Goal: Information Seeking & Learning: Learn about a topic

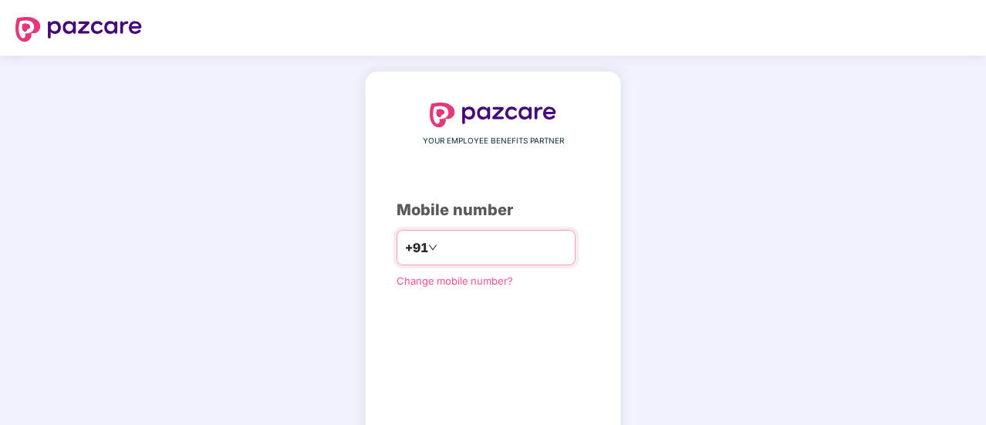
click at [441, 245] on input "number" at bounding box center [504, 247] width 127 height 25
type input "**********"
click at [469, 309] on div "**********" at bounding box center [493, 284] width 193 height 363
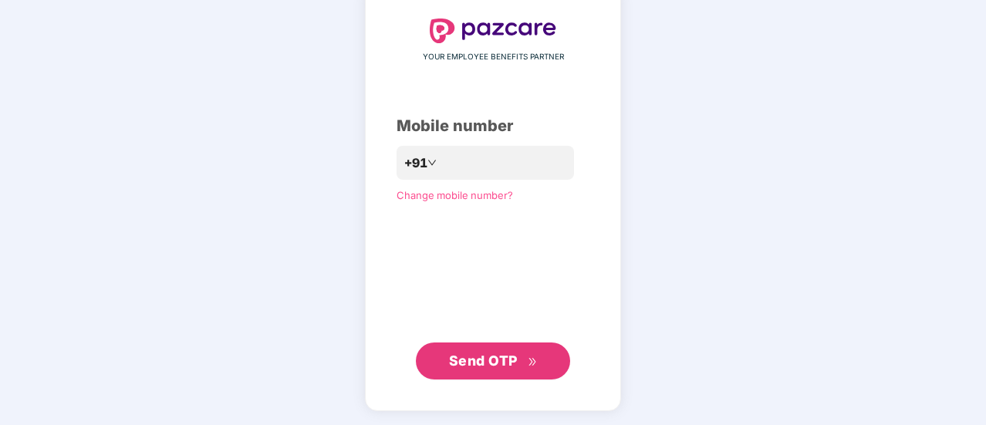
scroll to position [81, 0]
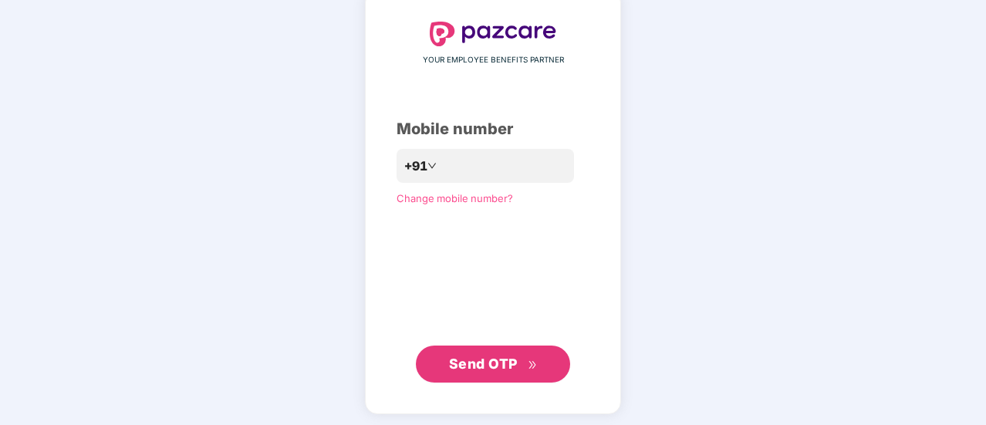
click at [488, 364] on span "Send OTP" at bounding box center [483, 364] width 69 height 16
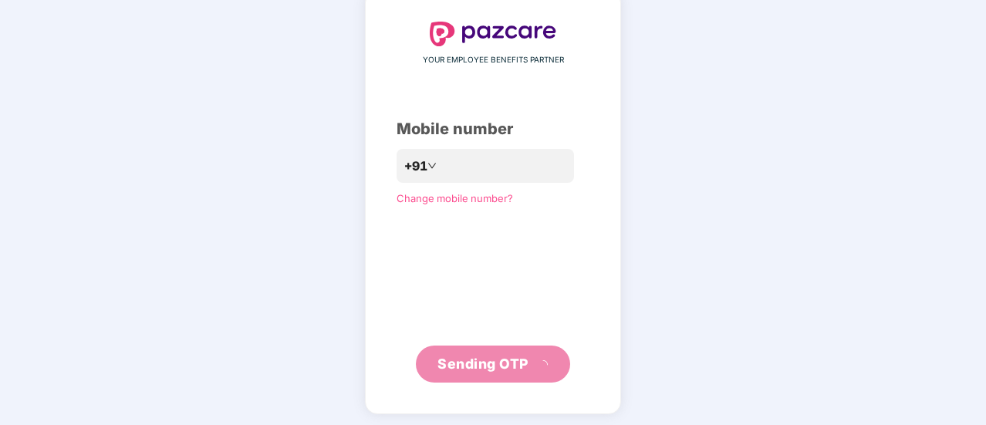
scroll to position [77, 0]
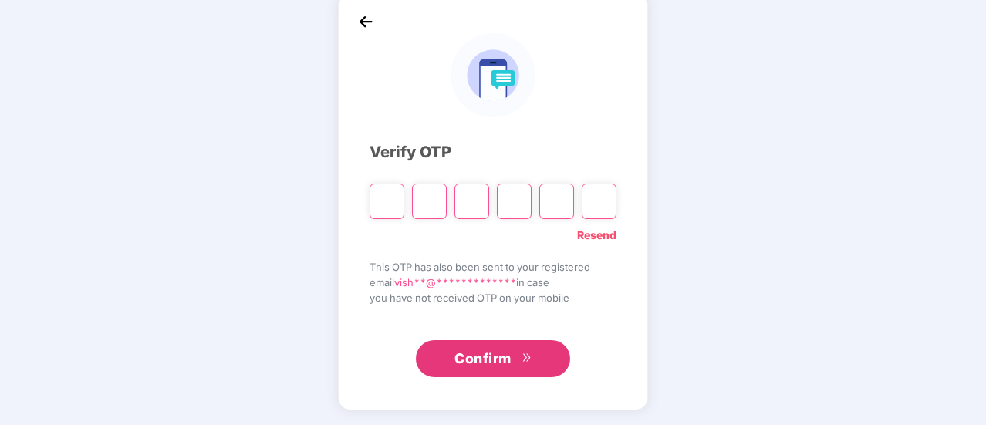
click at [386, 203] on input "Please enter verification code. Digit 1" at bounding box center [387, 202] width 35 height 36
type input "*"
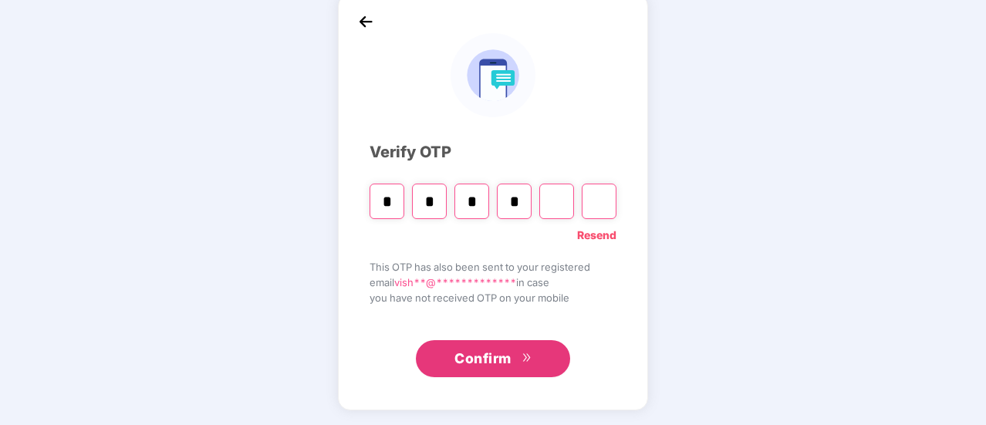
type input "*"
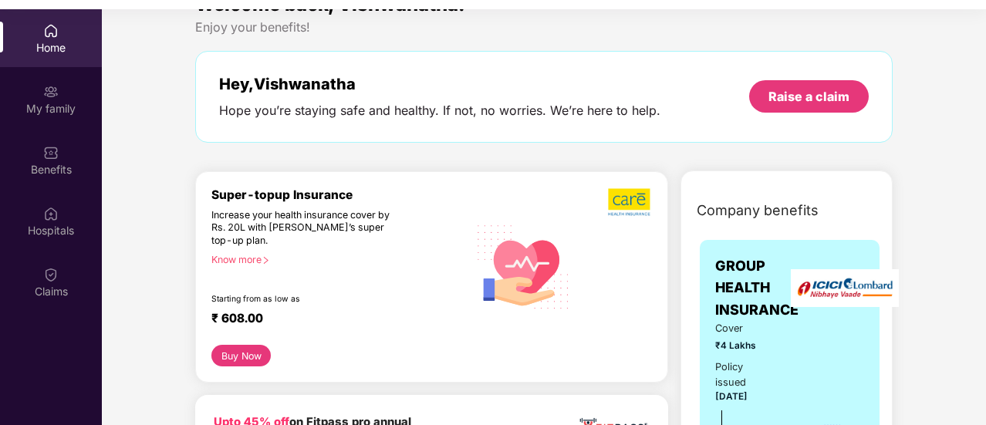
scroll to position [32, 0]
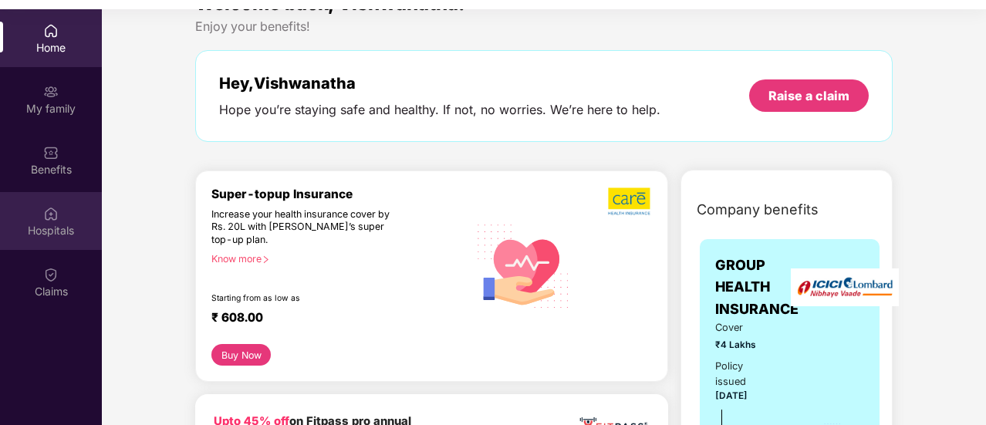
click at [52, 219] on img at bounding box center [50, 213] width 15 height 15
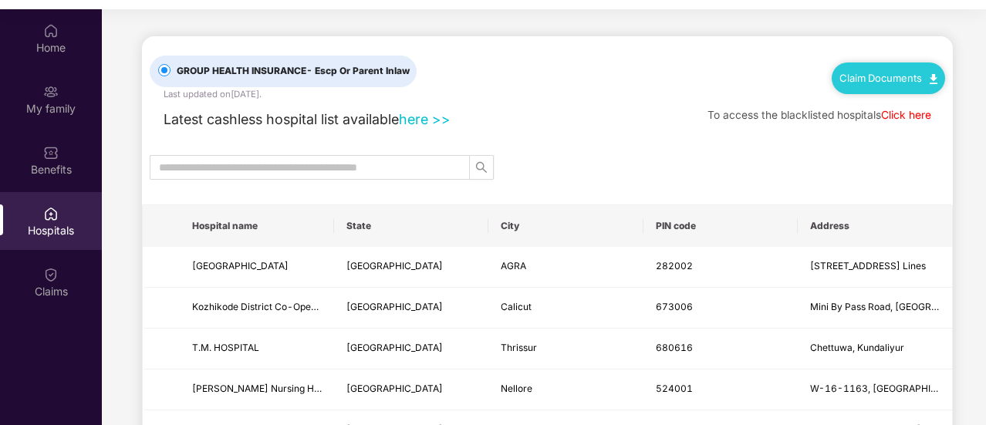
click at [588, 174] on div at bounding box center [547, 167] width 811 height 25
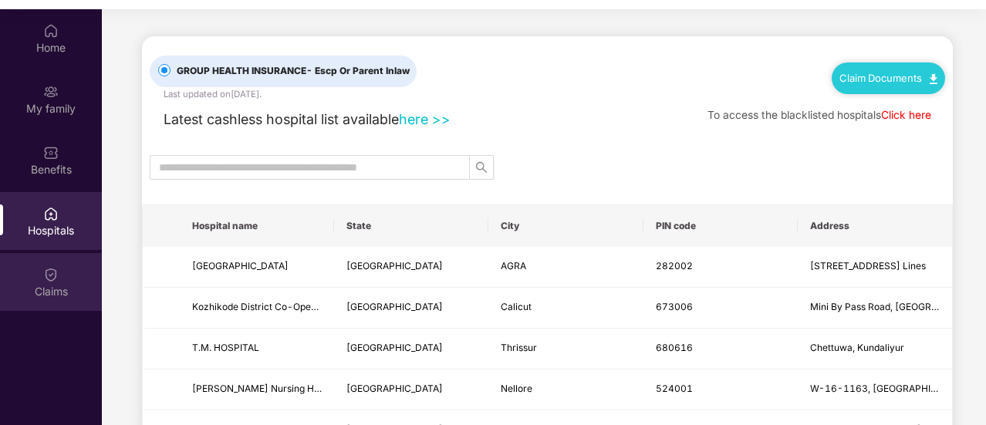
click at [49, 290] on div "Claims" at bounding box center [51, 291] width 102 height 15
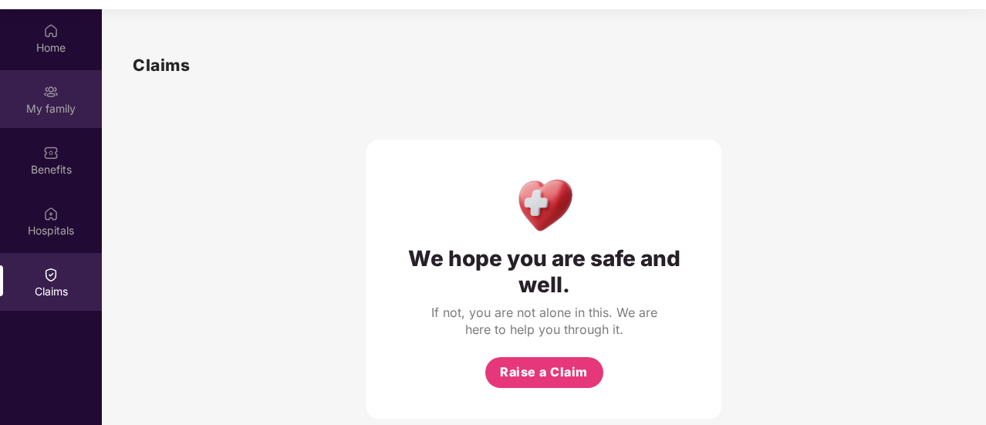
click at [86, 86] on div "My family" at bounding box center [51, 99] width 102 height 58
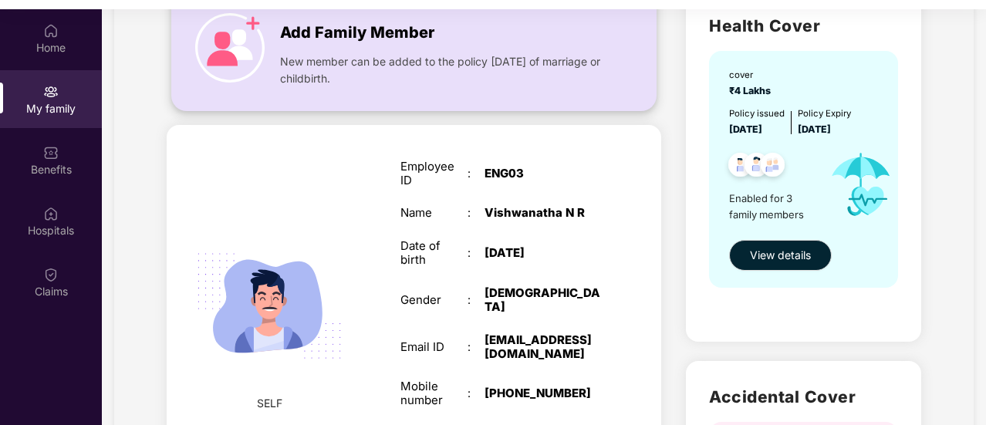
scroll to position [129, 0]
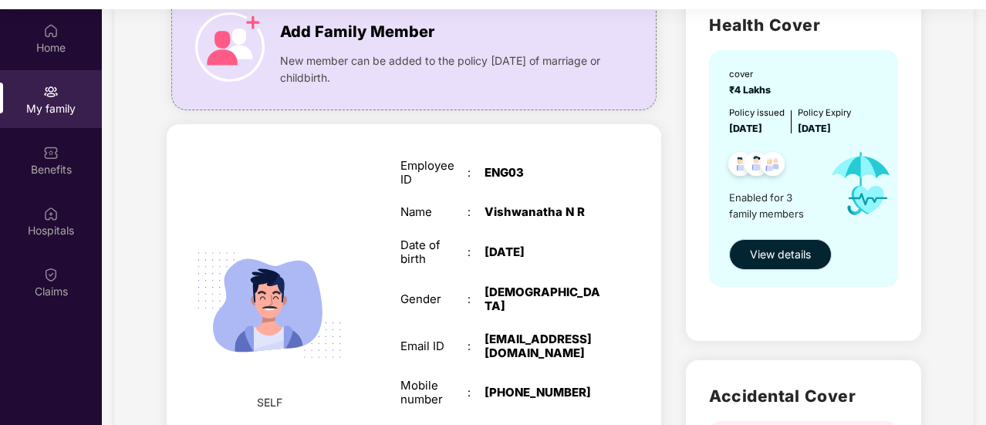
click at [423, 183] on div "Employee ID" at bounding box center [434, 173] width 67 height 28
click at [396, 189] on div "Employee ID : ENG03 Name : [PERSON_NAME] Date of birth : [DEMOGRAPHIC_DATA] Gen…" at bounding box center [501, 322] width 232 height 364
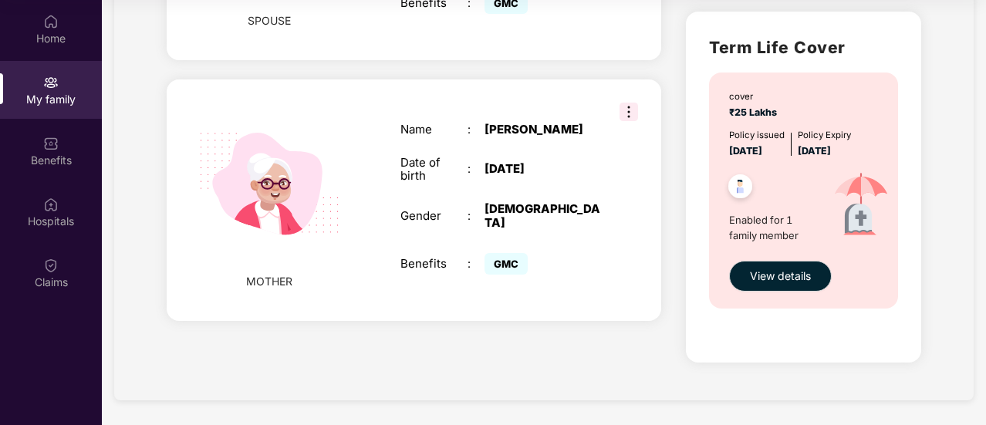
scroll to position [0, 0]
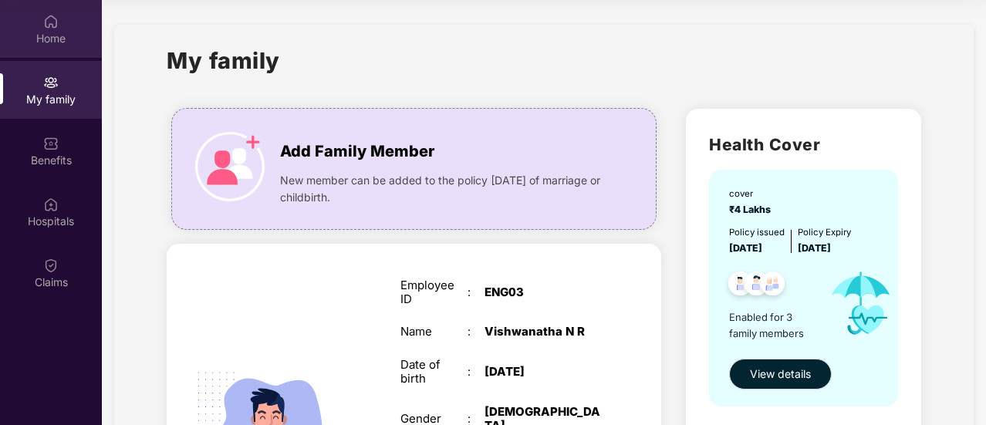
click at [43, 27] on img at bounding box center [50, 21] width 15 height 15
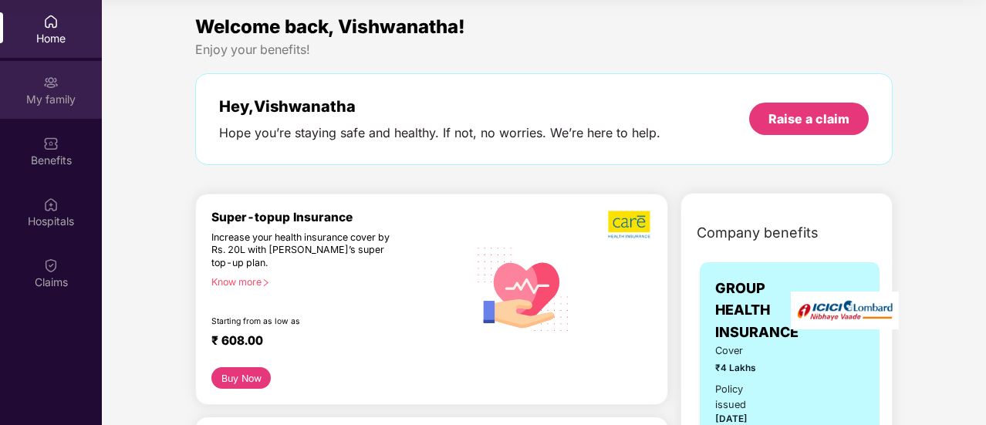
click at [66, 104] on div "My family" at bounding box center [51, 99] width 102 height 15
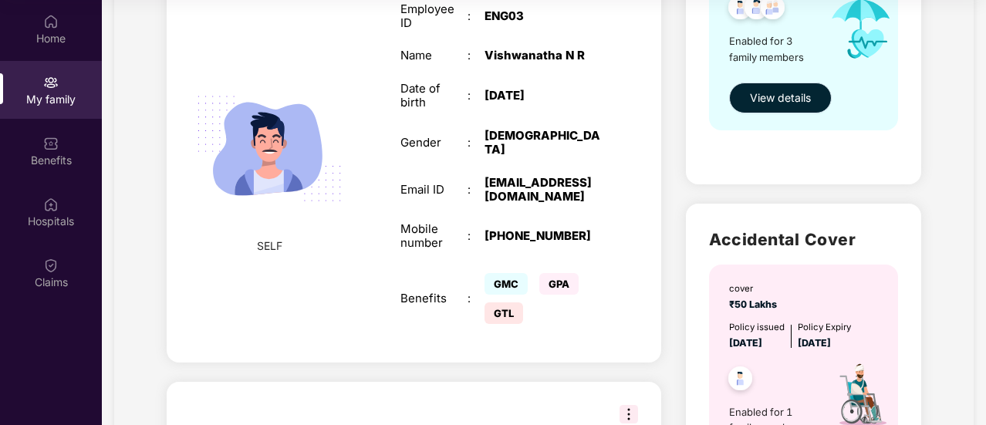
click at [781, 104] on span "View details" at bounding box center [780, 98] width 61 height 17
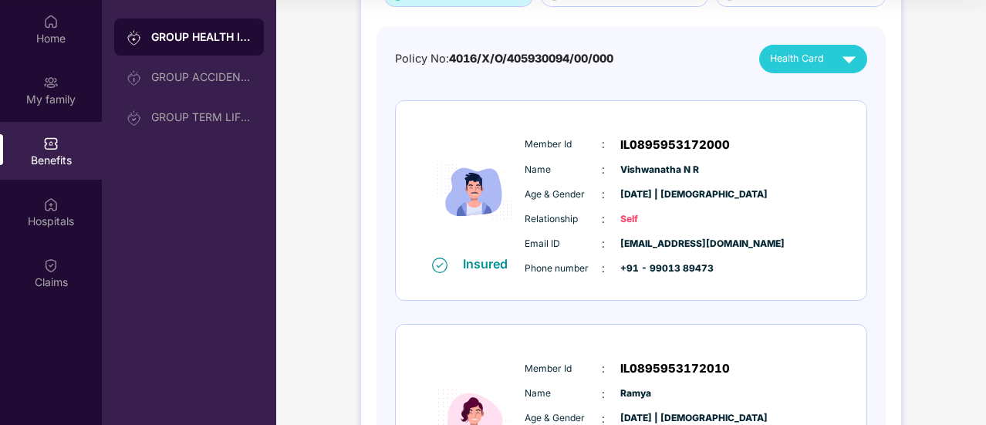
scroll to position [0, 0]
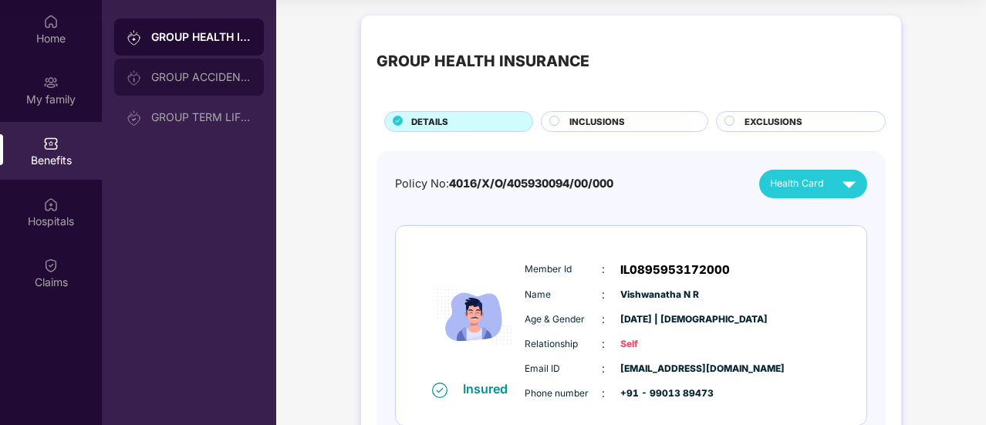
click at [205, 75] on div "GROUP ACCIDENTAL INSURANCE" at bounding box center [201, 77] width 100 height 12
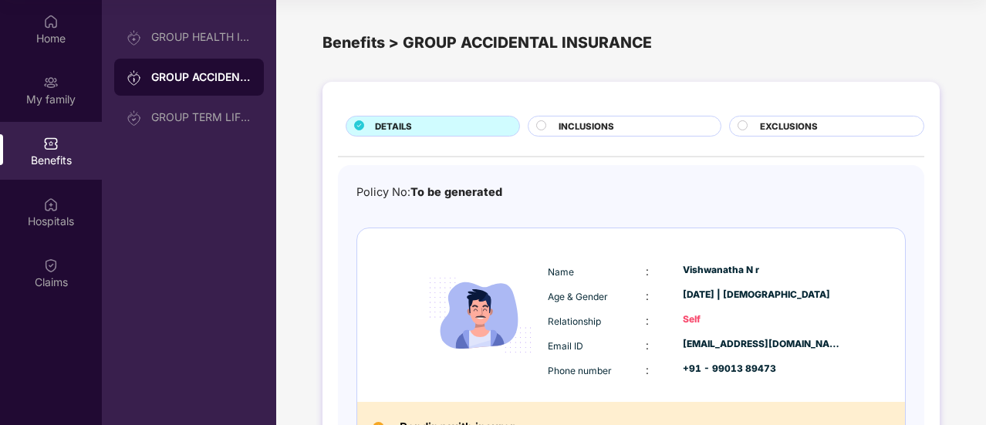
scroll to position [114, 0]
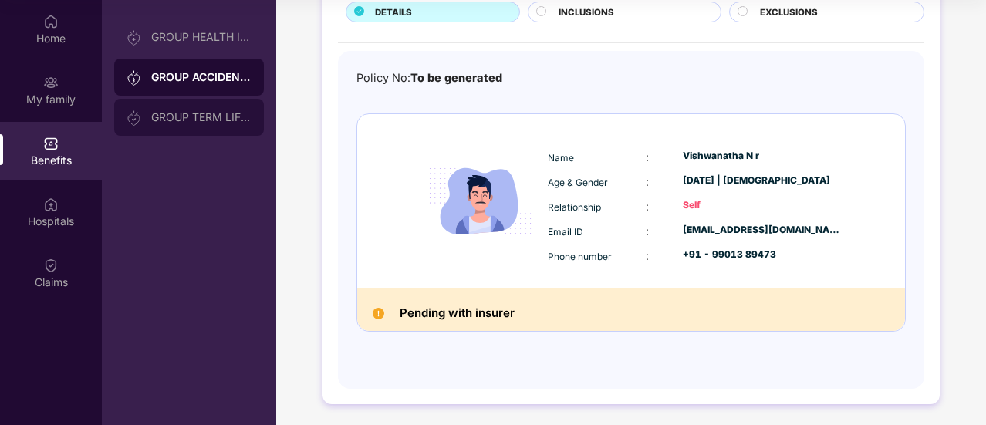
click at [174, 120] on div "GROUP TERM LIFE INSURANCE" at bounding box center [201, 117] width 100 height 12
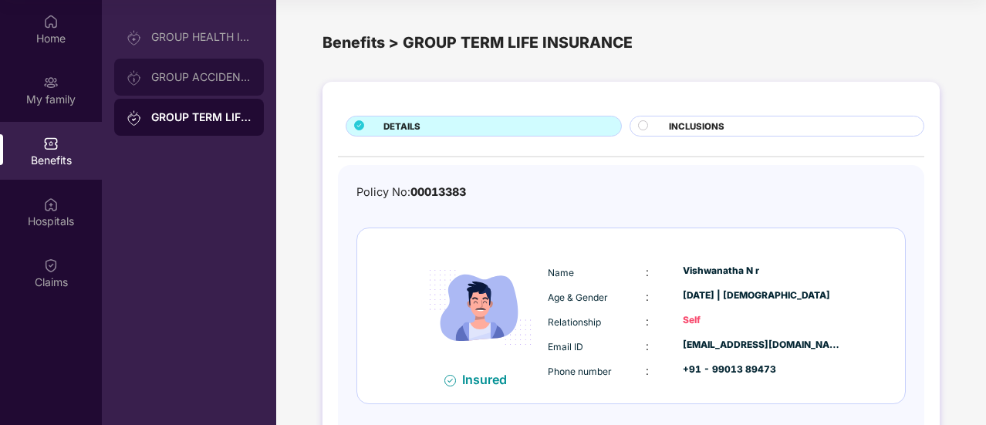
click at [207, 75] on div "GROUP ACCIDENTAL INSURANCE" at bounding box center [201, 77] width 100 height 12
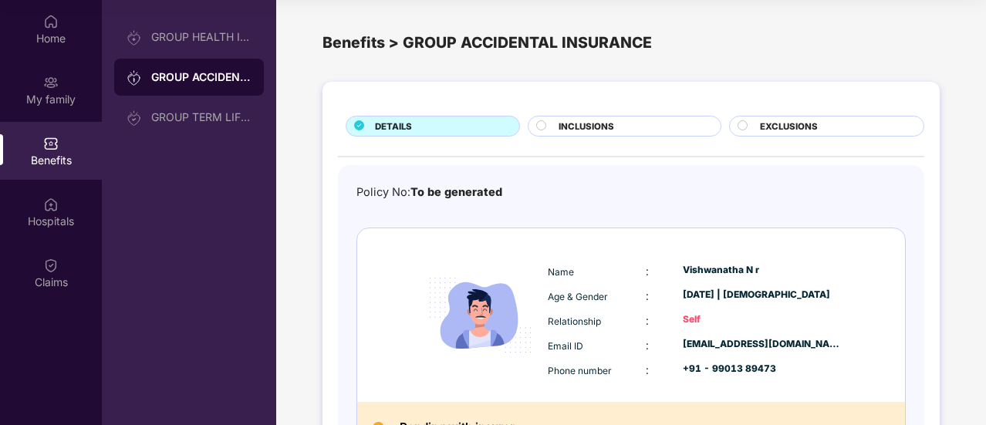
scroll to position [114, 0]
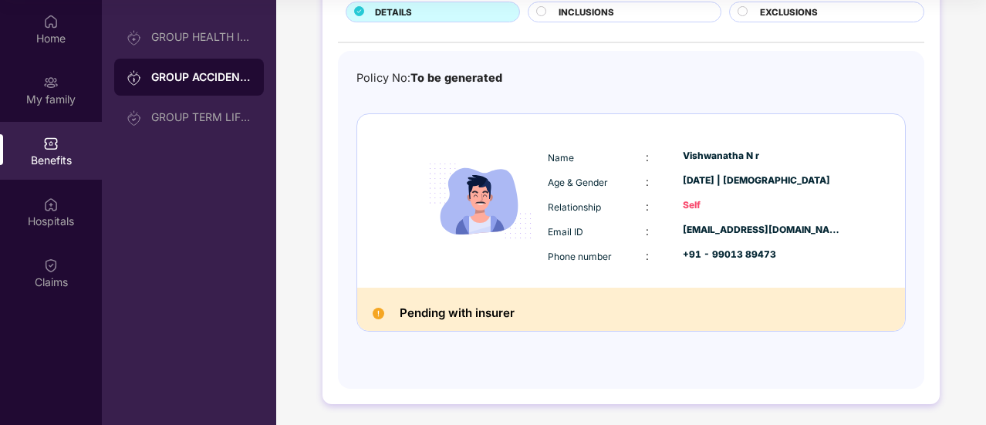
click at [473, 306] on h2 "Pending with insurer" at bounding box center [457, 313] width 115 height 20
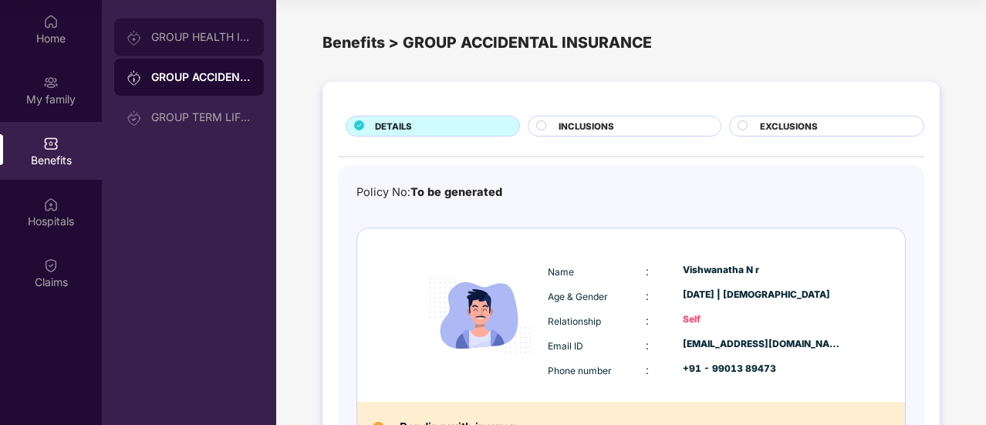
click at [215, 40] on div "GROUP HEALTH INSURANCE" at bounding box center [201, 37] width 100 height 12
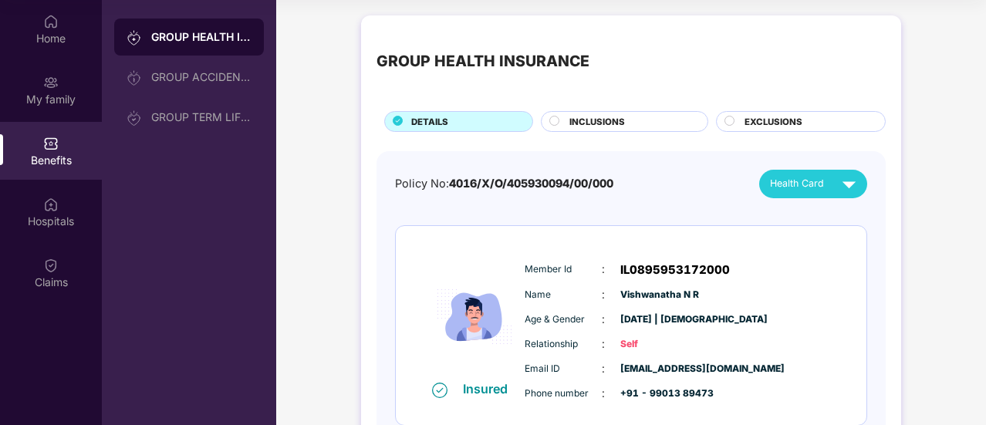
click at [672, 121] on div "INCLUSIONS" at bounding box center [631, 123] width 138 height 16
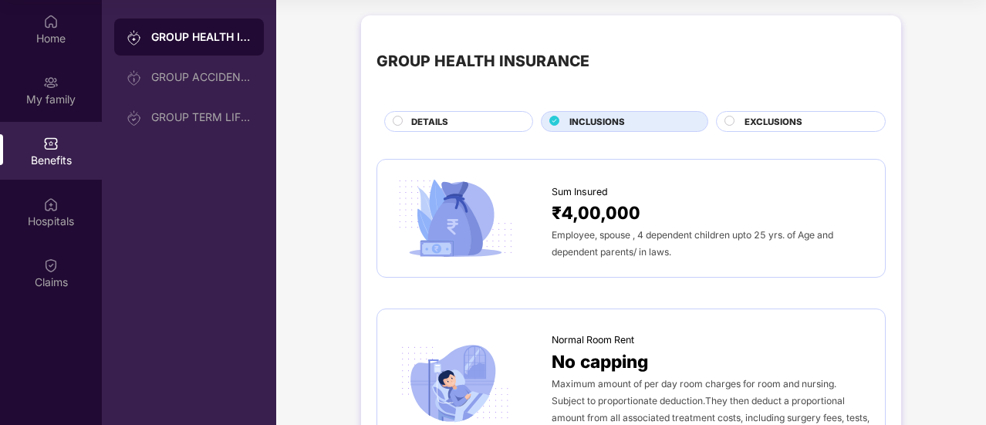
click at [783, 120] on span "EXCLUSIONS" at bounding box center [774, 122] width 58 height 14
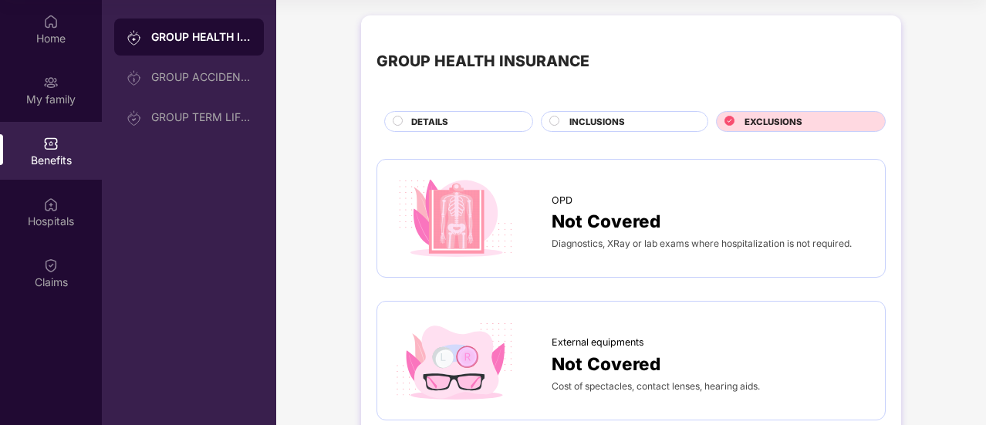
click at [471, 122] on div "DETAILS" at bounding box center [464, 123] width 121 height 16
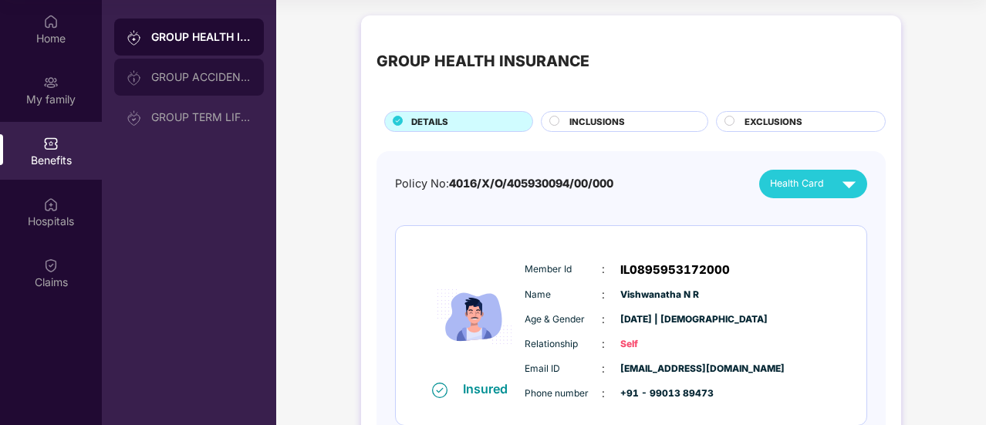
click at [231, 71] on div "GROUP ACCIDENTAL INSURANCE" at bounding box center [201, 77] width 100 height 12
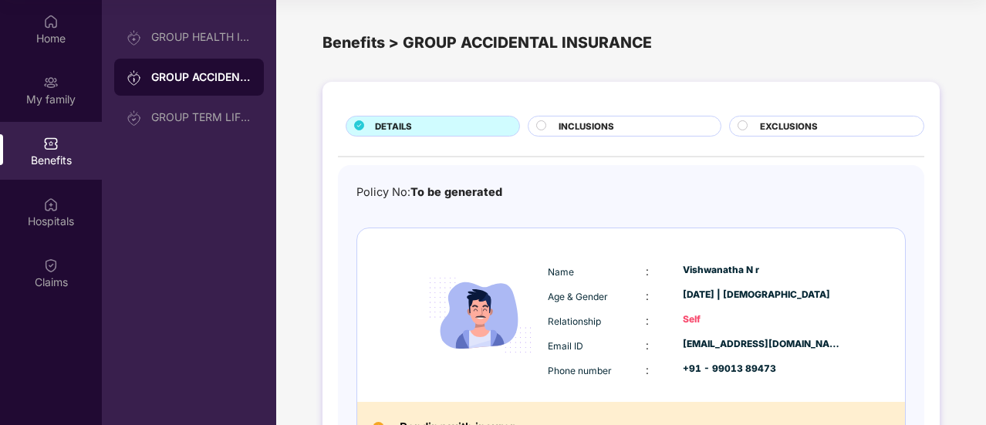
scroll to position [114, 0]
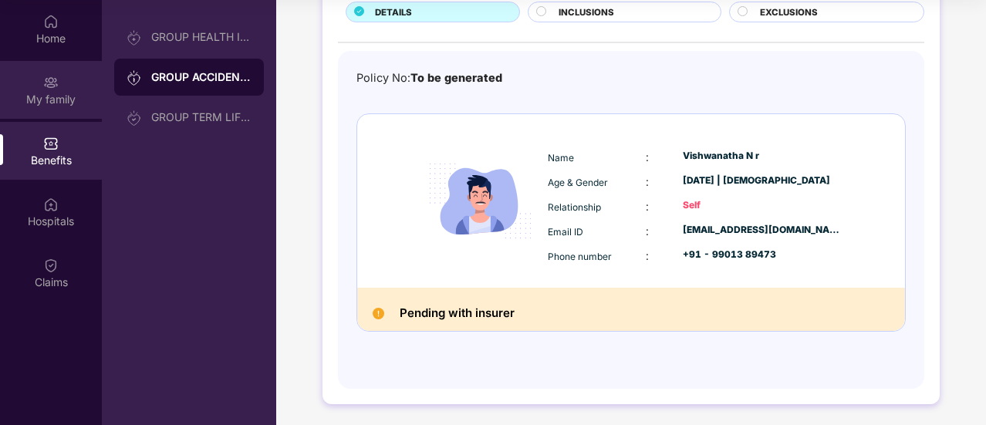
click at [77, 98] on div "My family" at bounding box center [51, 99] width 102 height 15
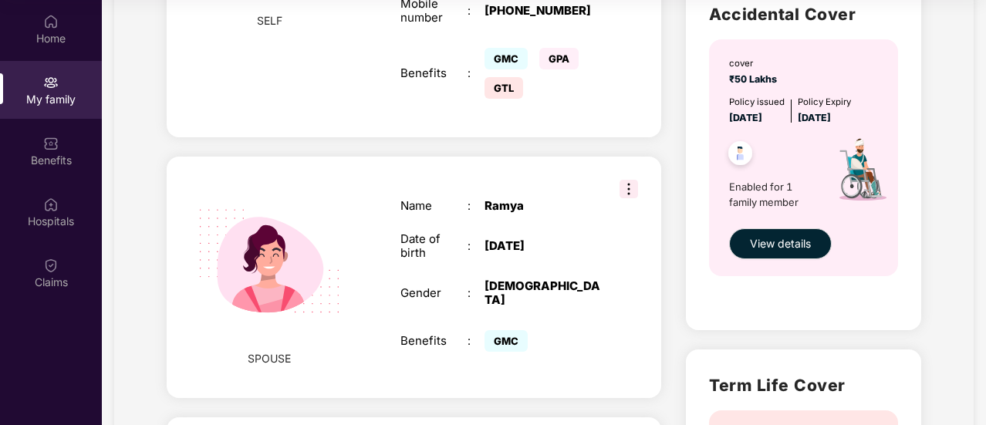
scroll to position [511, 0]
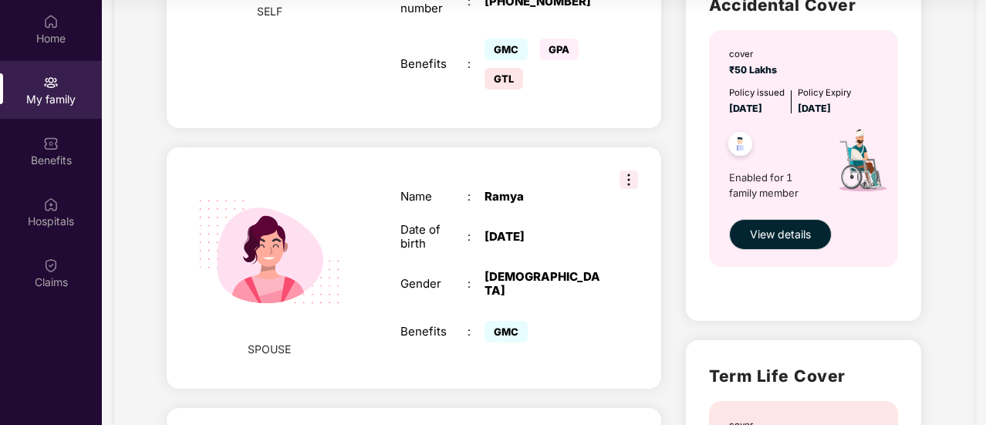
click at [628, 171] on img at bounding box center [629, 180] width 19 height 19
click at [557, 160] on div "SPOUSE Name : [PERSON_NAME] Date of birth : [DEMOGRAPHIC_DATA] Gender : [DEMOGR…" at bounding box center [414, 268] width 495 height 242
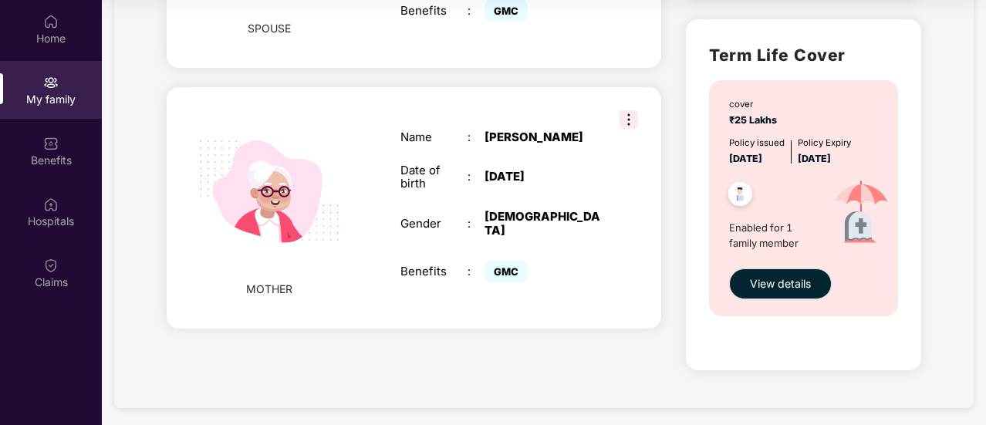
scroll to position [832, 0]
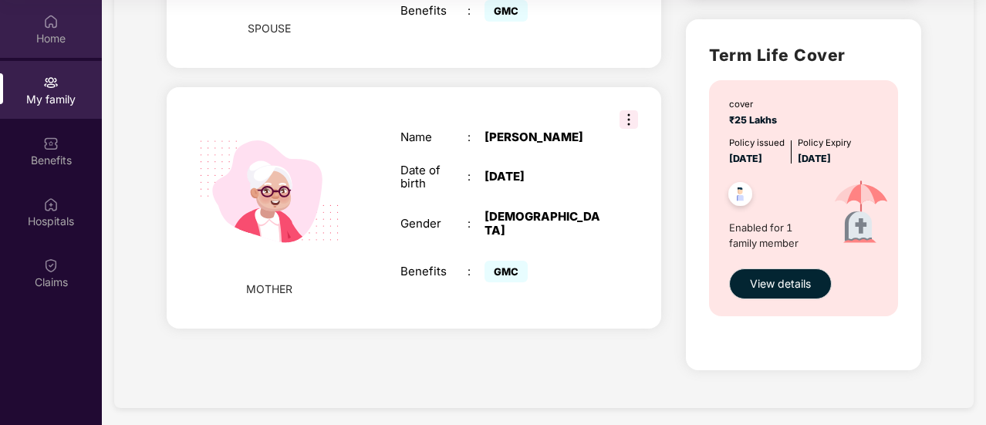
click at [63, 46] on div "Home" at bounding box center [51, 38] width 102 height 15
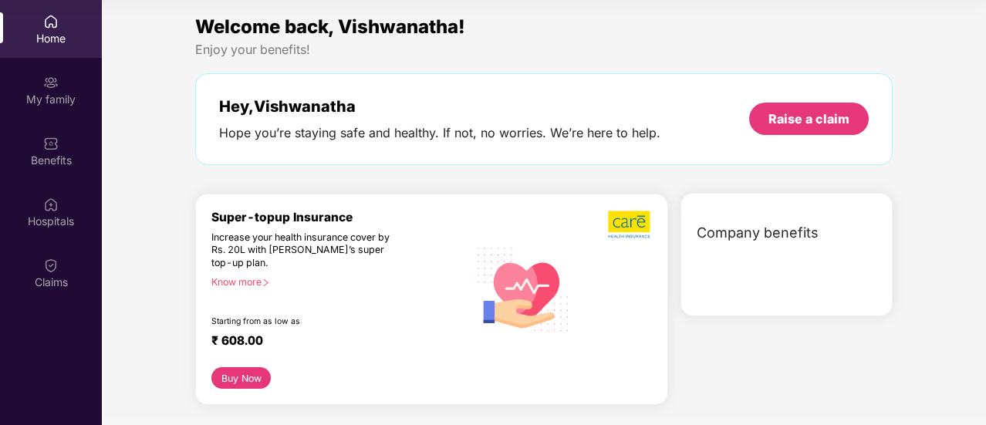
scroll to position [0, 0]
click at [63, 46] on div "Home" at bounding box center [51, 38] width 102 height 15
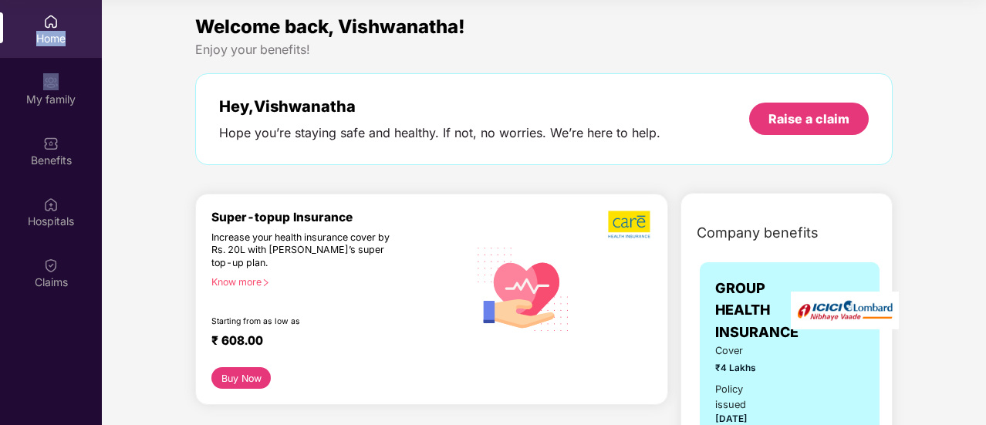
click at [63, 46] on div "Home" at bounding box center [51, 38] width 102 height 15
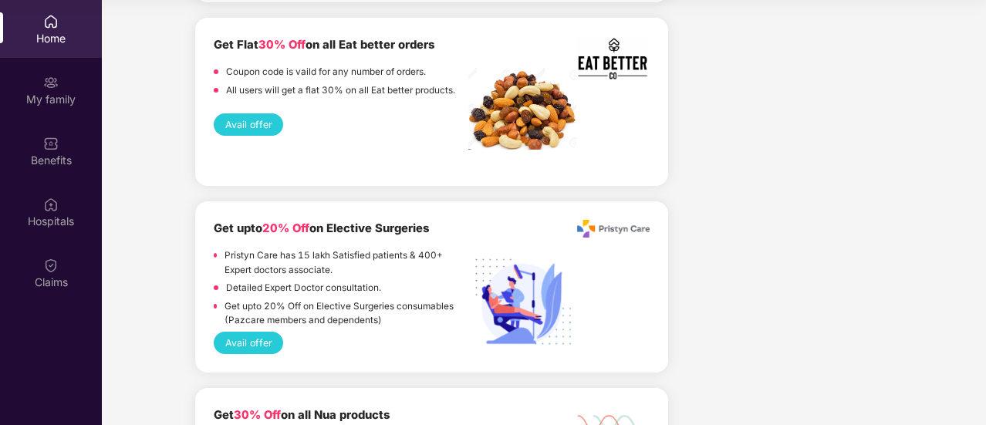
scroll to position [2193, 0]
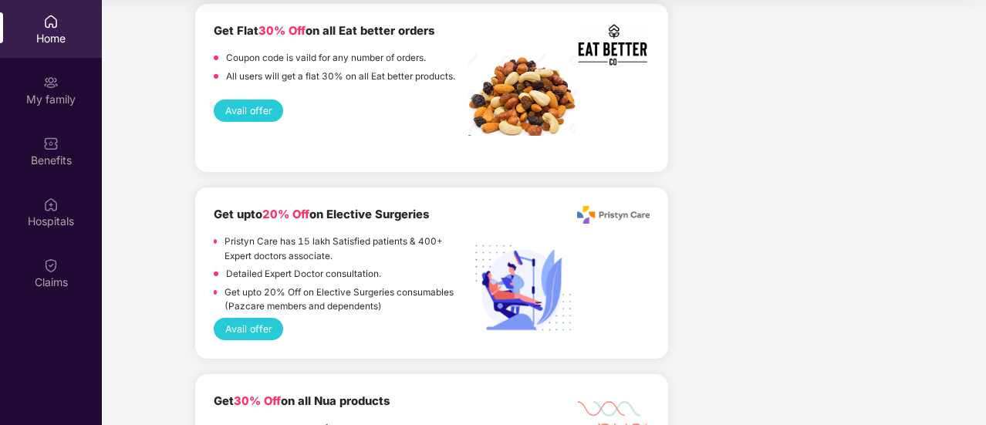
click at [80, 38] on div "Home" at bounding box center [51, 38] width 102 height 15
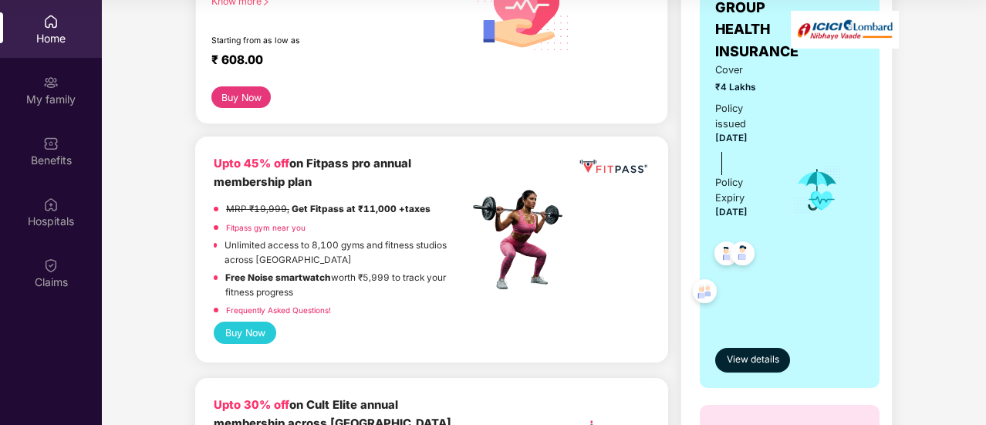
scroll to position [0, 0]
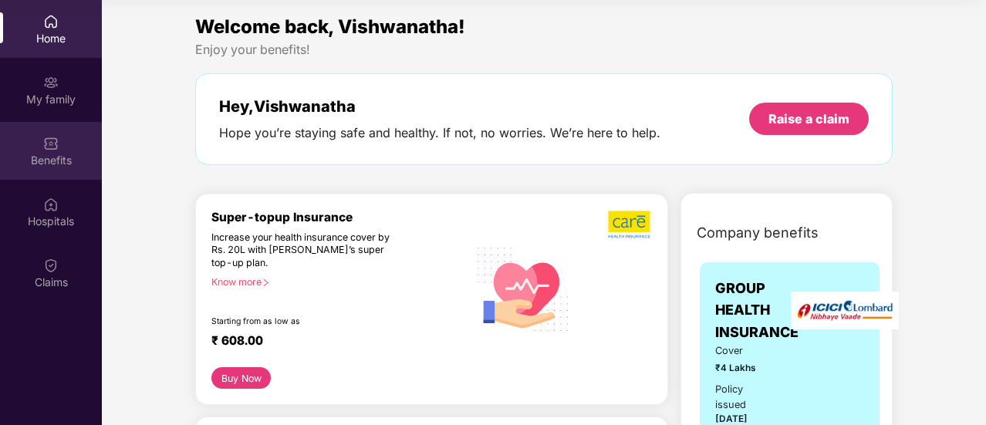
click at [72, 136] on div "Benefits" at bounding box center [51, 151] width 102 height 58
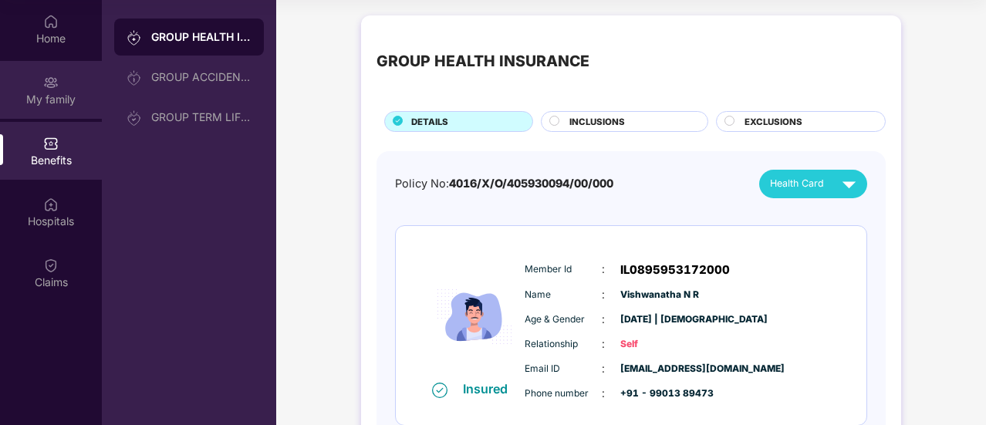
click at [62, 113] on div "My family" at bounding box center [51, 90] width 102 height 58
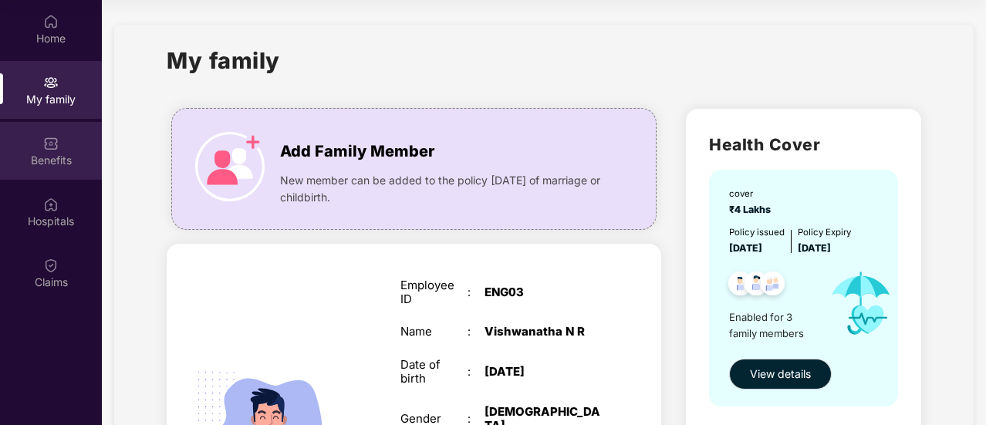
click at [59, 148] on div "Benefits" at bounding box center [51, 151] width 102 height 58
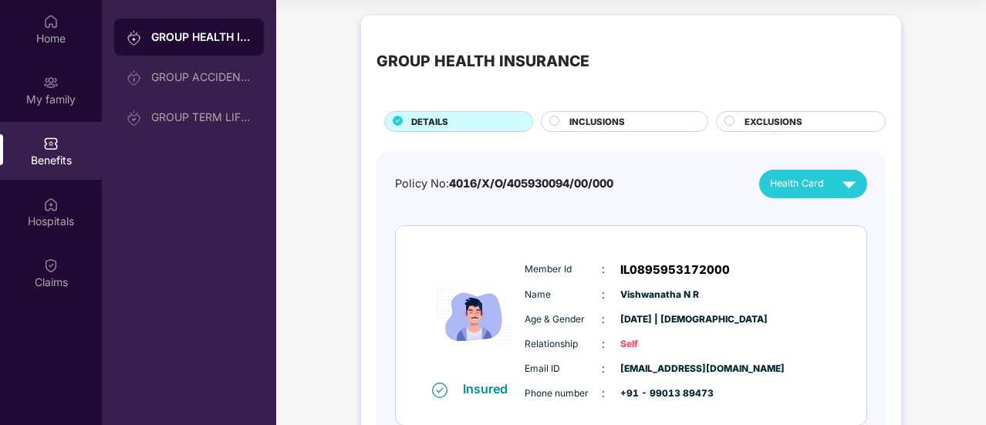
click at [603, 120] on span "INCLUSIONS" at bounding box center [598, 122] width 56 height 14
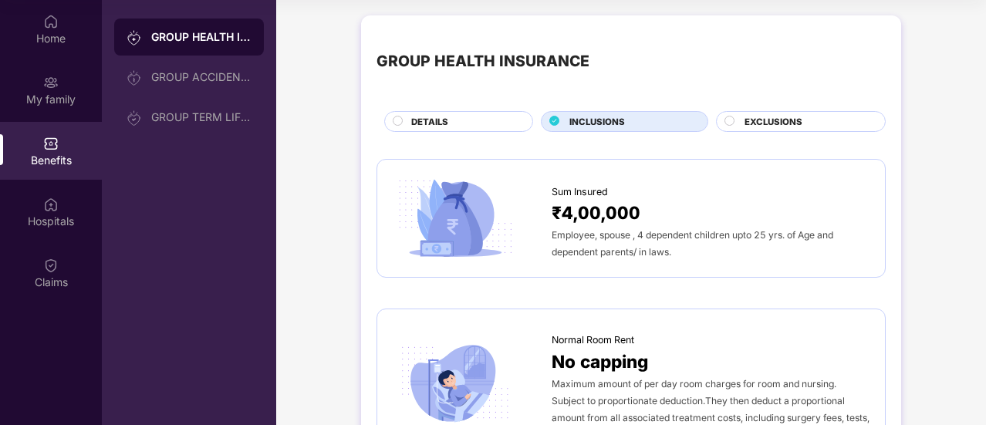
click at [756, 117] on span "EXCLUSIONS" at bounding box center [774, 122] width 58 height 14
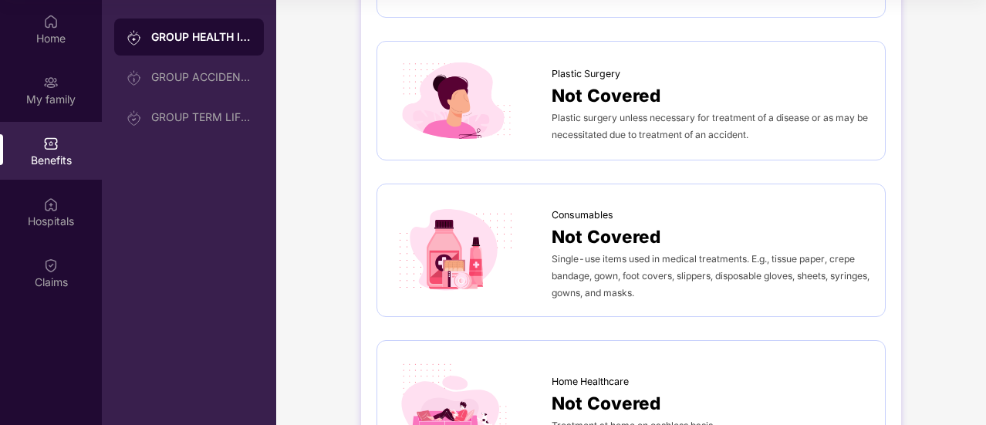
scroll to position [922, 0]
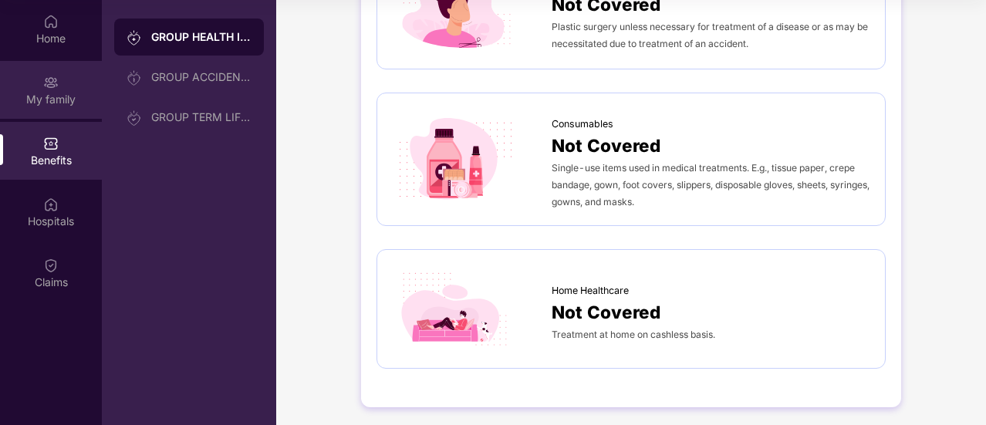
click at [45, 77] on img at bounding box center [50, 82] width 15 height 15
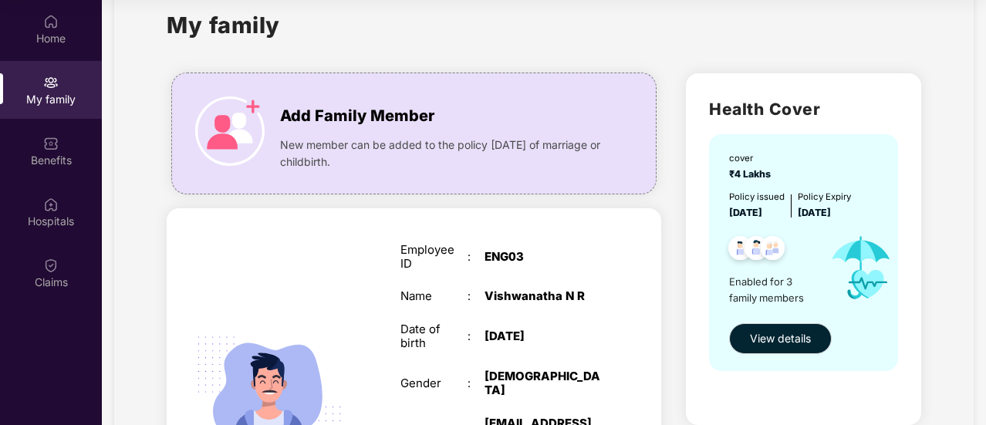
scroll to position [0, 0]
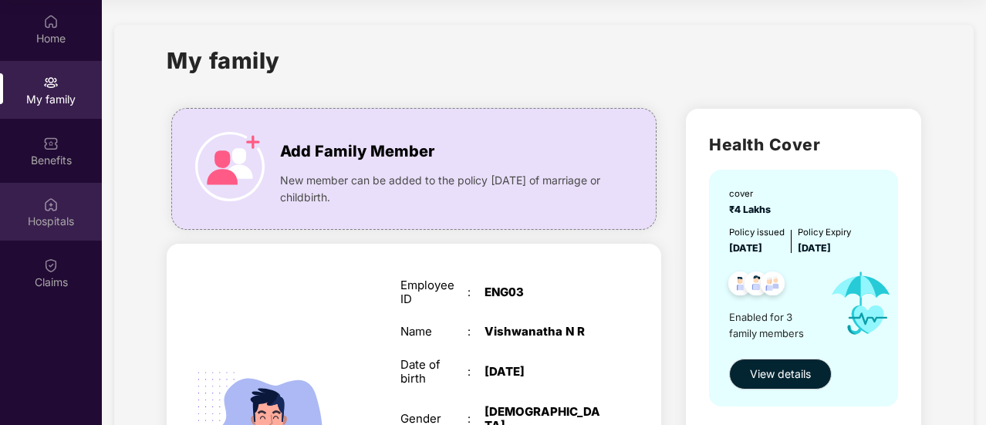
click at [48, 217] on div "Hospitals" at bounding box center [51, 221] width 102 height 15
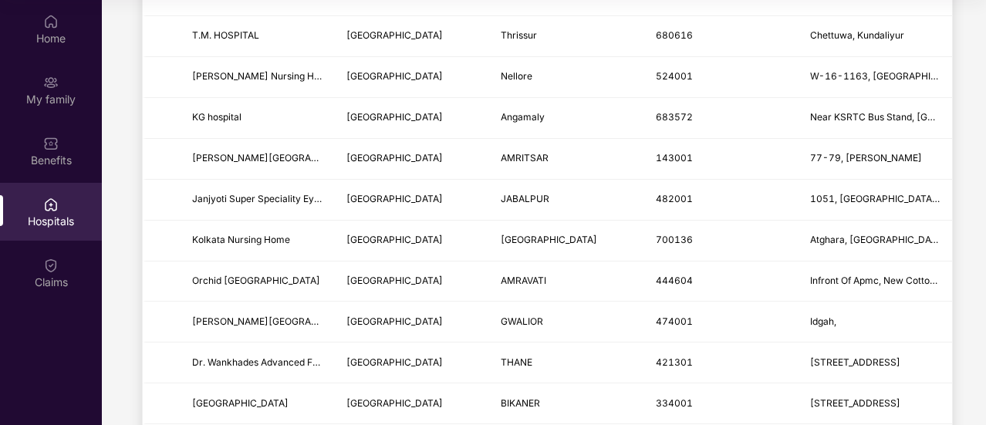
scroll to position [308, 0]
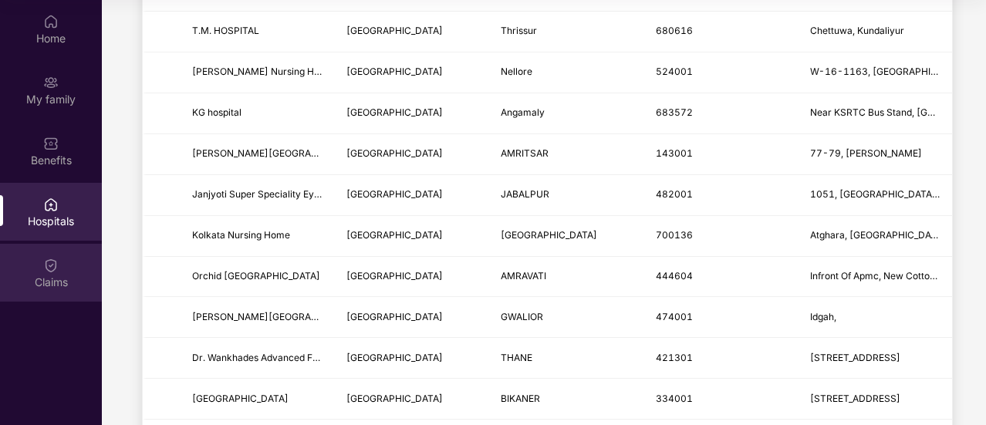
click at [40, 255] on div "Claims" at bounding box center [51, 273] width 102 height 58
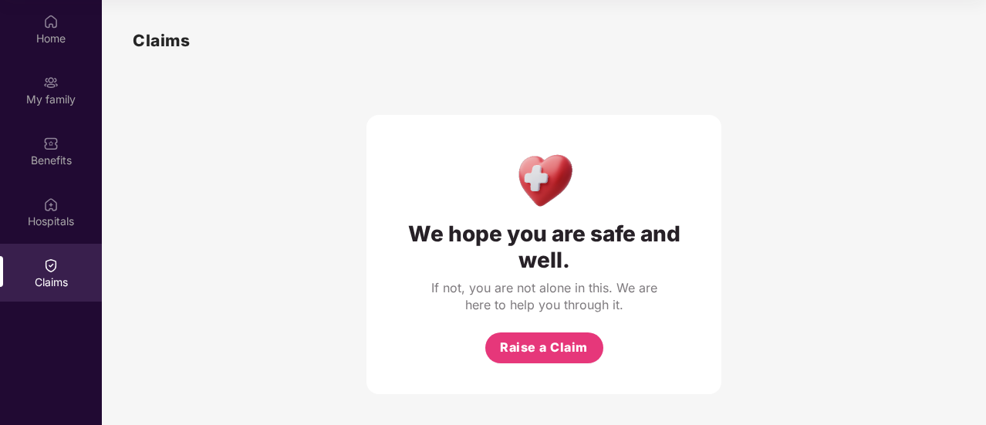
scroll to position [0, 0]
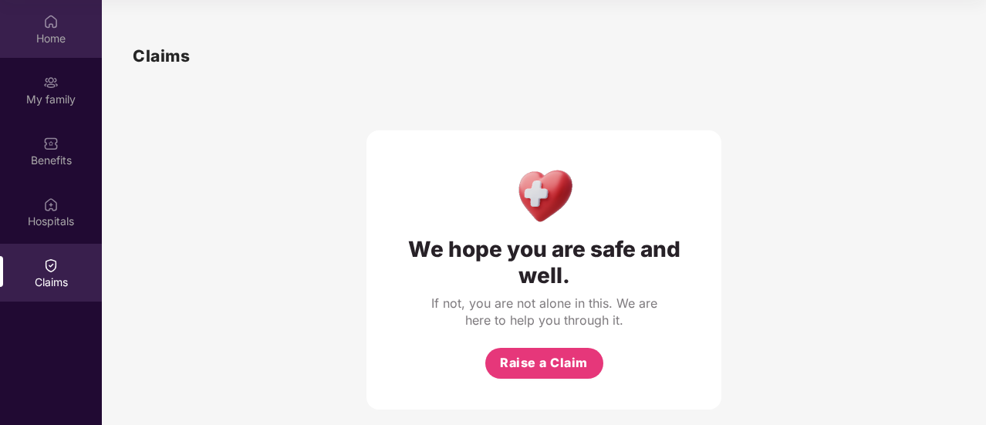
click at [65, 39] on div "Home" at bounding box center [51, 38] width 102 height 15
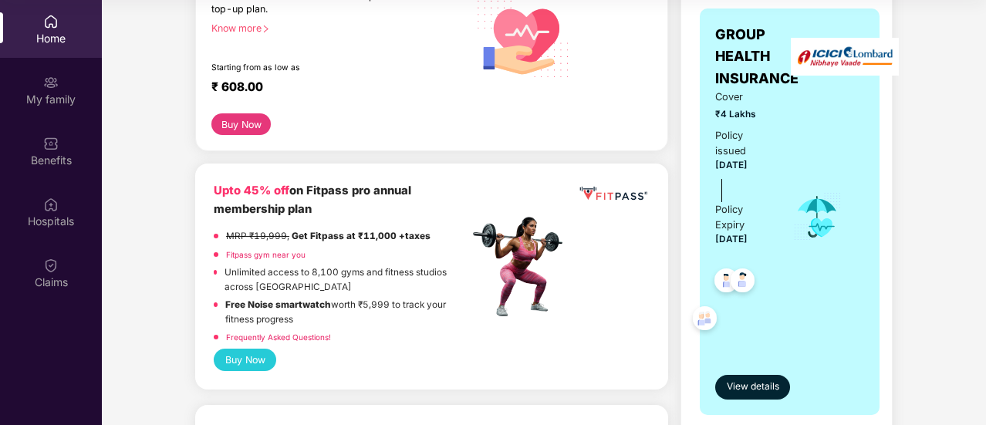
scroll to position [255, 0]
click at [803, 252] on div "Cover ₹4 Lakhs Policy issued [DATE] Policy Expiry [DATE]" at bounding box center [790, 216] width 149 height 255
click at [761, 383] on span "View details" at bounding box center [753, 386] width 52 height 15
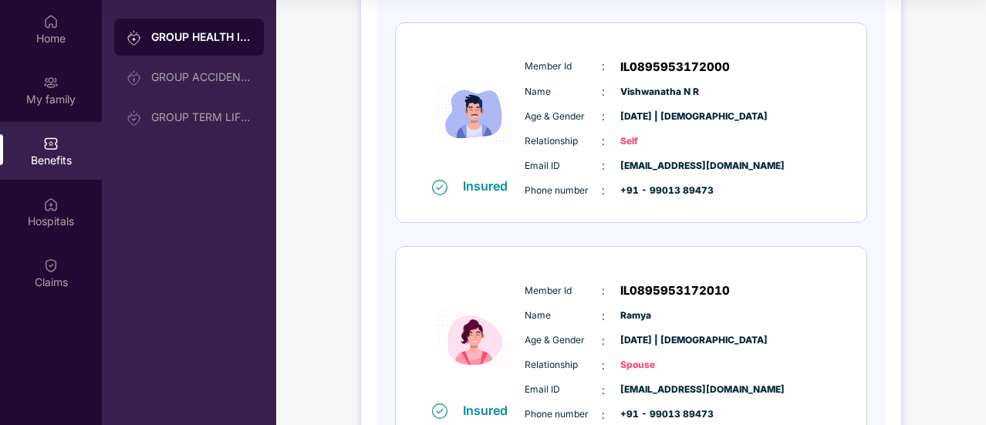
scroll to position [204, 0]
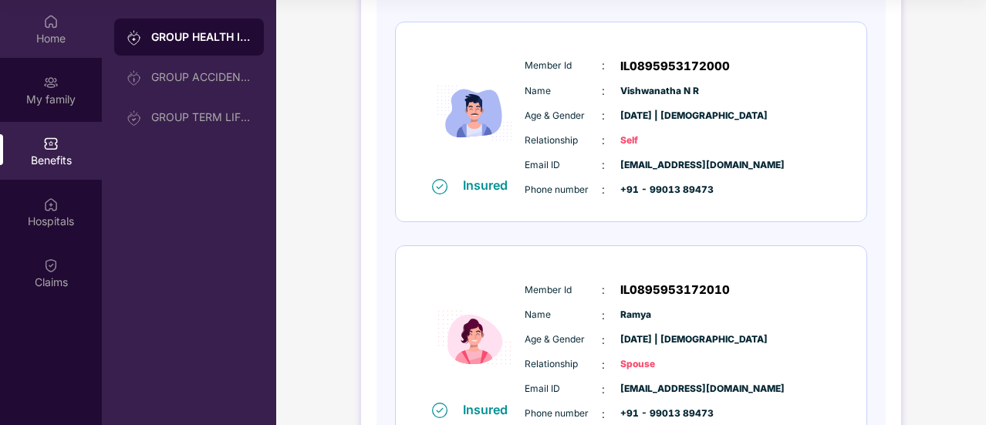
click at [70, 11] on div "Home" at bounding box center [51, 29] width 102 height 58
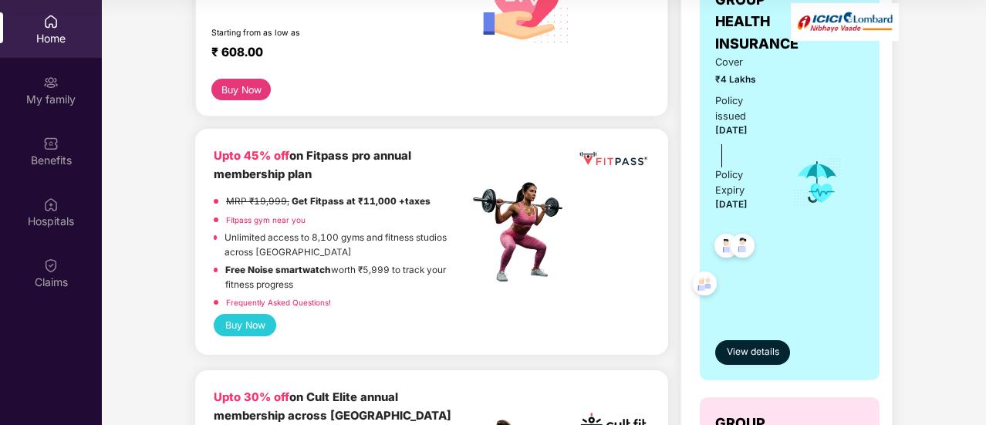
scroll to position [299, 0]
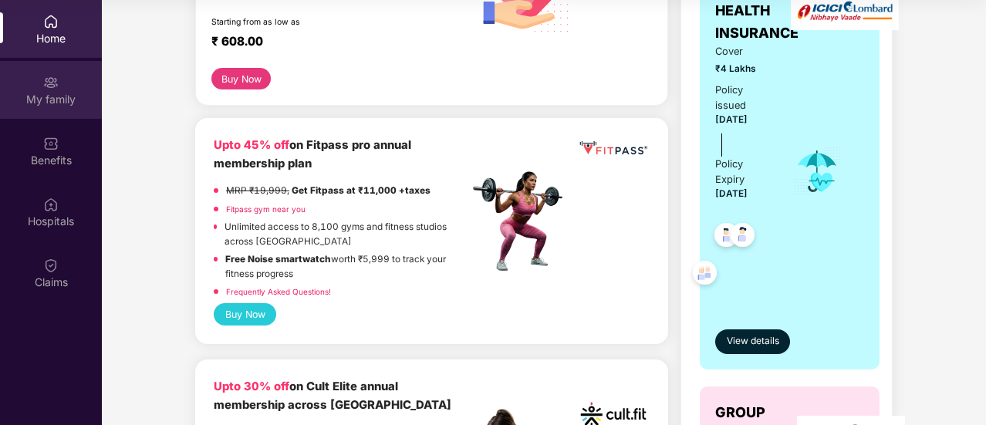
click at [66, 64] on div "My family" at bounding box center [51, 90] width 102 height 58
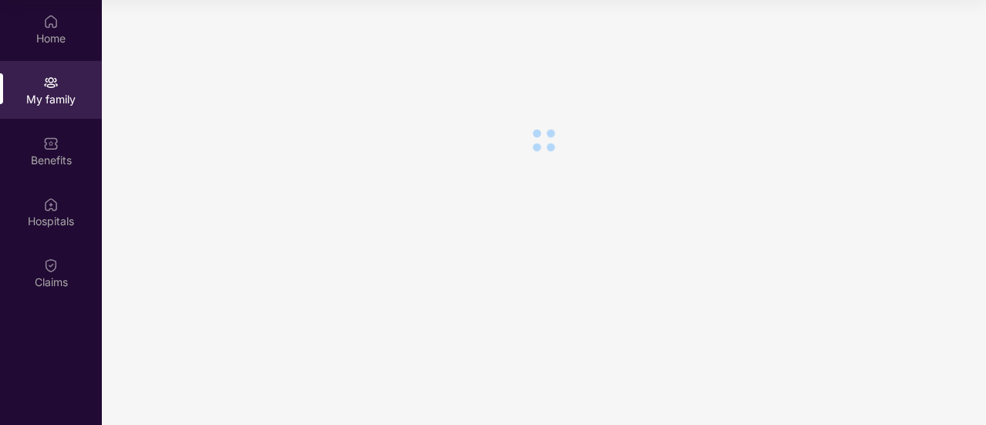
scroll to position [0, 0]
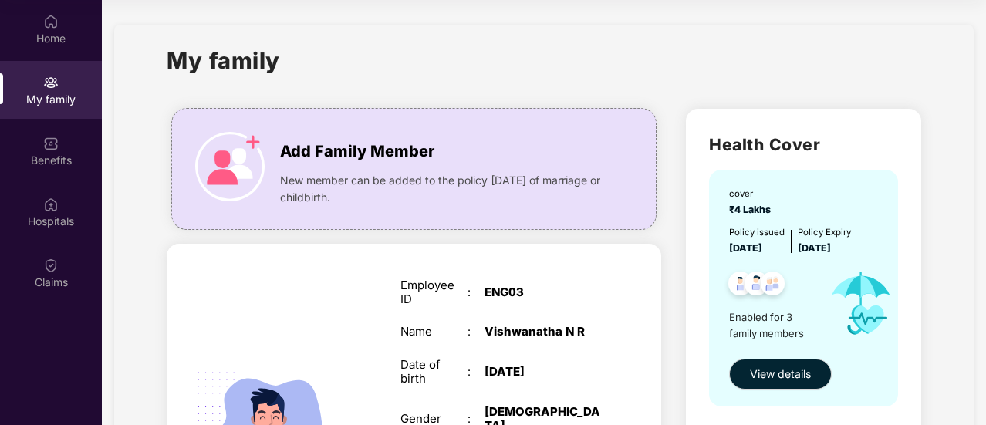
click at [435, 75] on div "My family" at bounding box center [544, 69] width 754 height 53
click at [431, 75] on div "My family" at bounding box center [544, 69] width 754 height 53
click at [480, 70] on div "My family" at bounding box center [544, 69] width 754 height 53
click at [520, 86] on div "My family" at bounding box center [544, 69] width 754 height 53
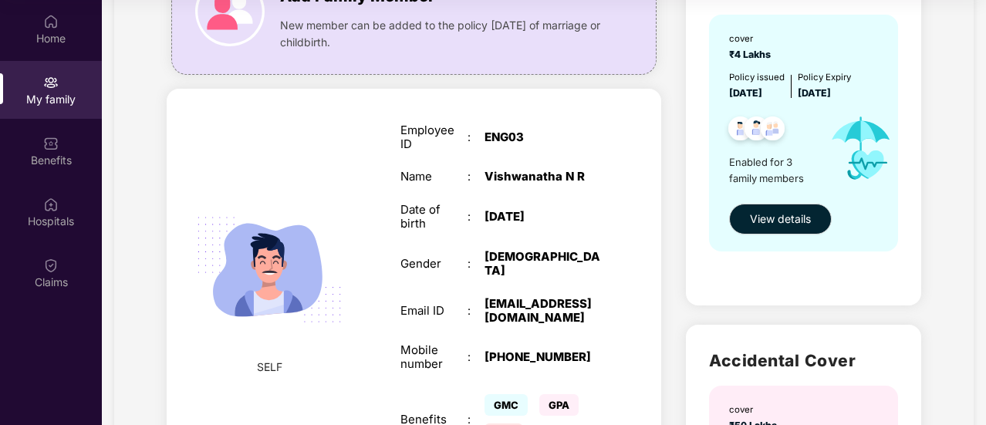
scroll to position [154, 0]
click at [729, 143] on img at bounding box center [741, 132] width 38 height 38
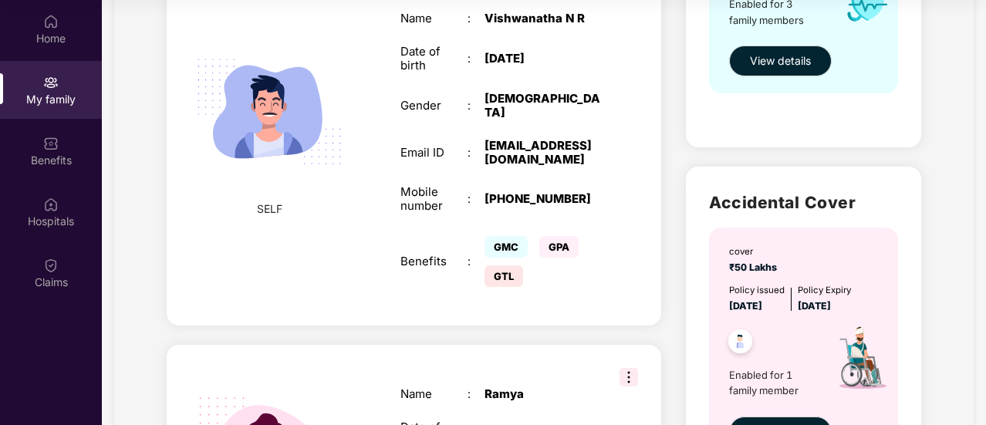
scroll to position [329, 0]
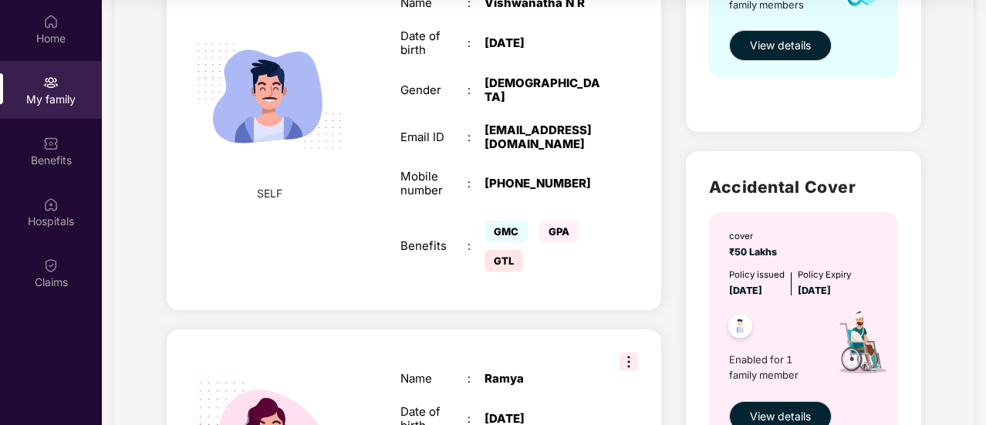
click at [661, 191] on div "Add Family Member New member can be added to the policy [DATE] of marriage or c…" at bounding box center [413, 330] width 519 height 1125
drag, startPoint x: 497, startPoint y: 224, endPoint x: 577, endPoint y: 222, distance: 80.3
click at [577, 222] on div "GMC GPA GTL" at bounding box center [543, 246] width 117 height 59
click at [577, 225] on div "GPA" at bounding box center [565, 232] width 51 height 14
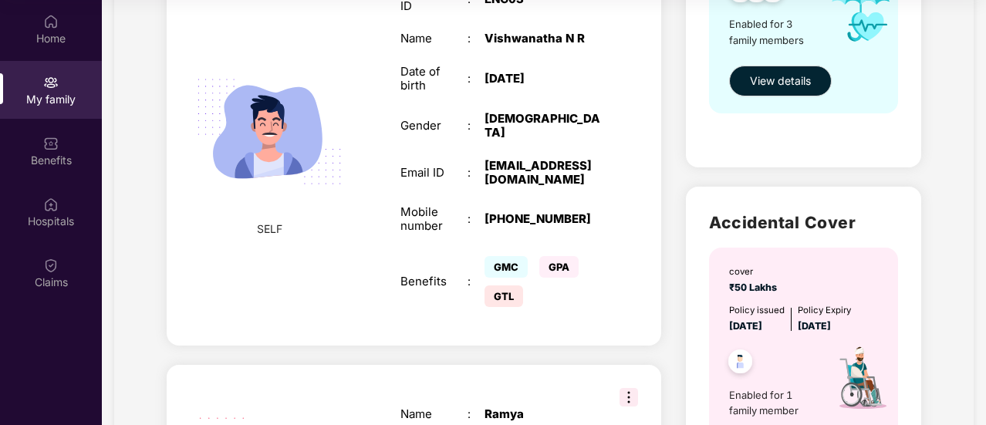
scroll to position [0, 0]
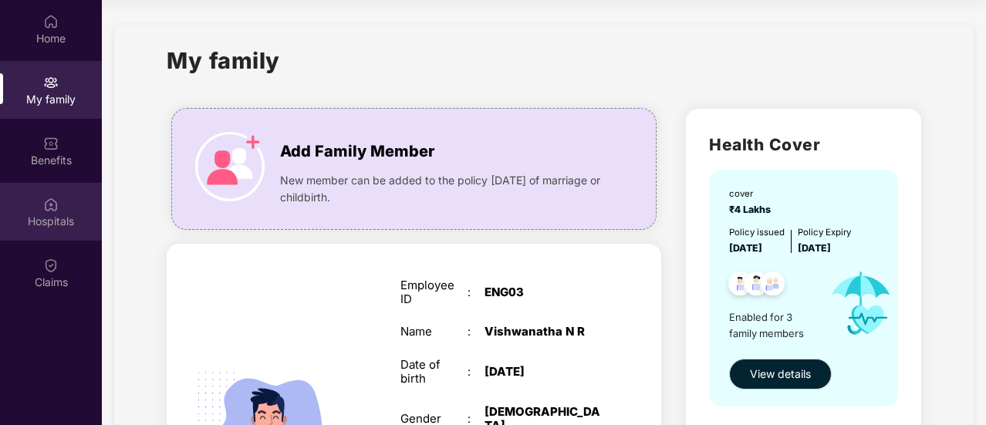
click at [63, 203] on div "Hospitals" at bounding box center [51, 212] width 102 height 58
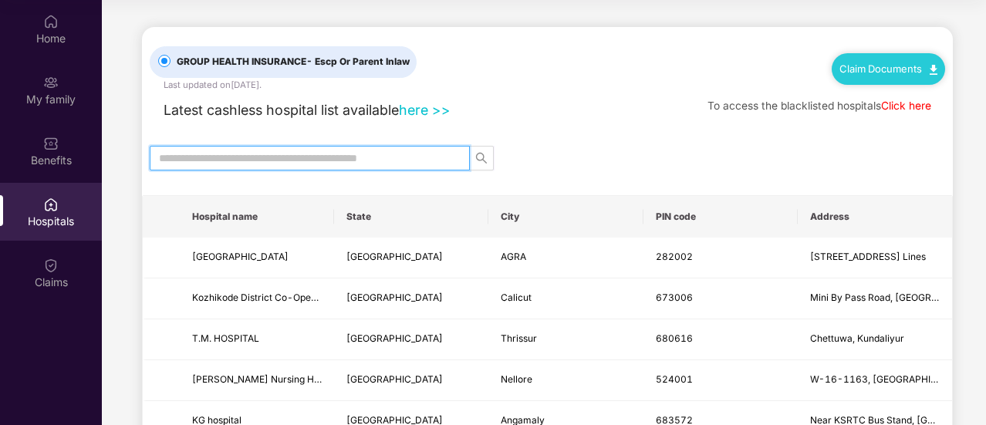
click at [232, 158] on input "text" at bounding box center [303, 158] width 289 height 17
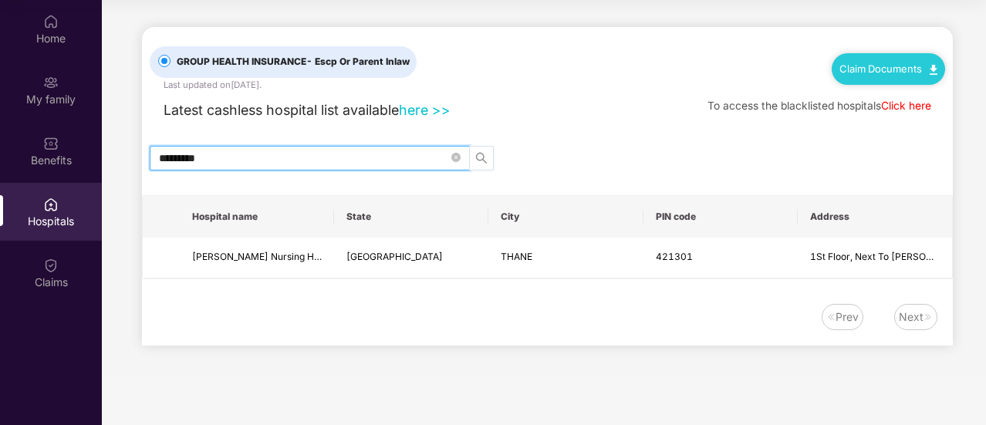
click at [475, 157] on span "search" at bounding box center [481, 158] width 23 height 12
type input "********"
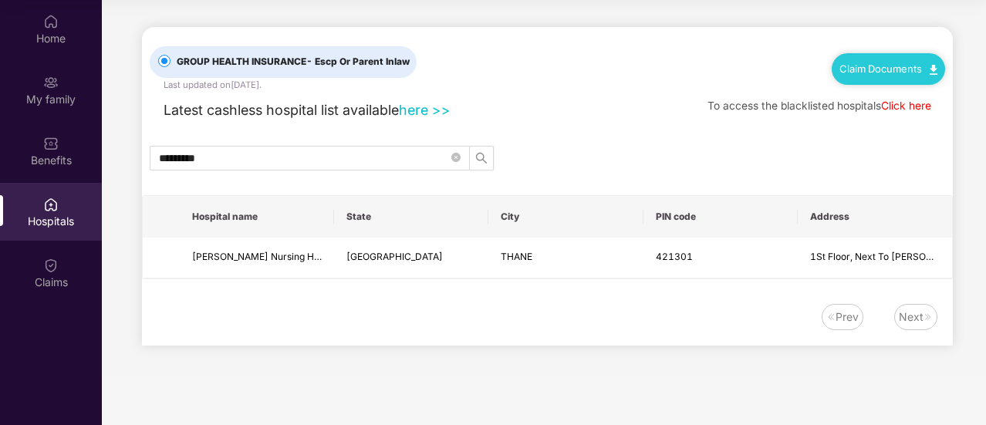
click at [506, 131] on div "GROUP HEALTH INSURANCE - Escp Or Parent Inlaw Last updated on [DATE] . Claim Do…" at bounding box center [547, 186] width 811 height 319
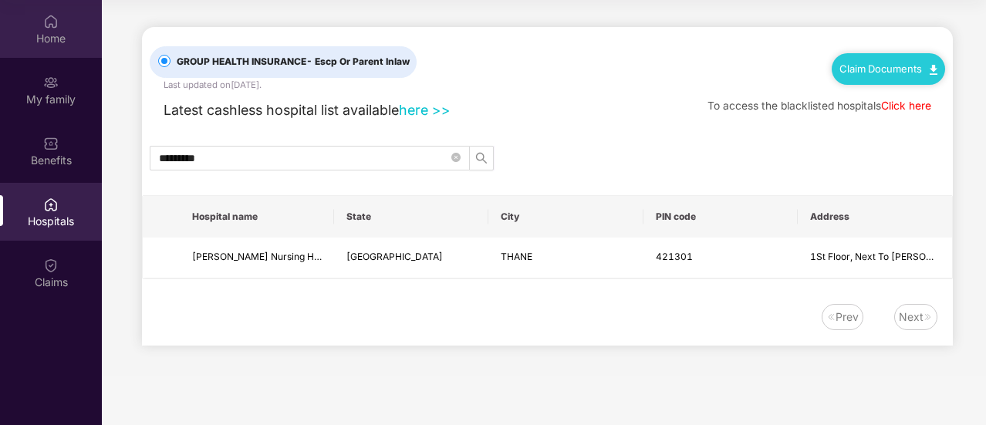
click at [71, 44] on div "Home" at bounding box center [51, 38] width 102 height 15
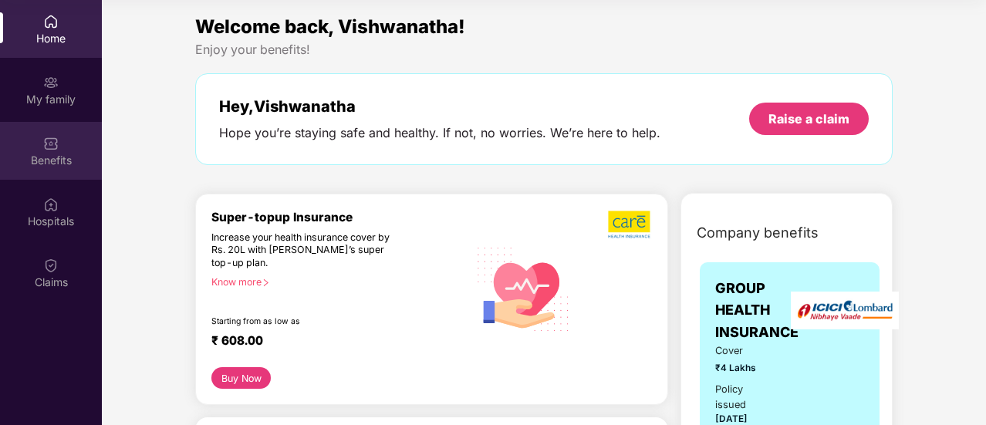
click at [32, 150] on div "Benefits" at bounding box center [51, 151] width 102 height 58
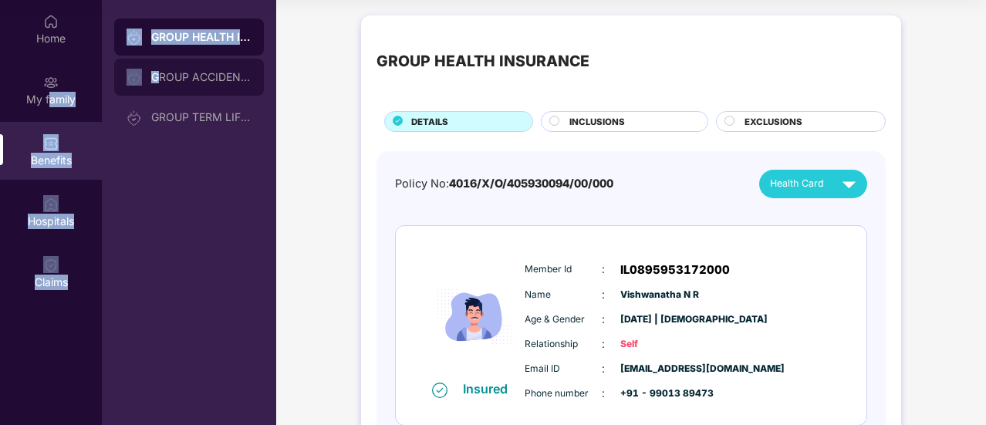
drag, startPoint x: 47, startPoint y: 100, endPoint x: 162, endPoint y: 84, distance: 116.1
click at [162, 84] on div "Home My family Benefits Hospitals Claims GROUP HEALTH INSURANCE GROUP ACCIDENTA…" at bounding box center [138, 212] width 276 height 425
click at [162, 84] on div "GROUP ACCIDENTAL INSURANCE" at bounding box center [189, 77] width 150 height 37
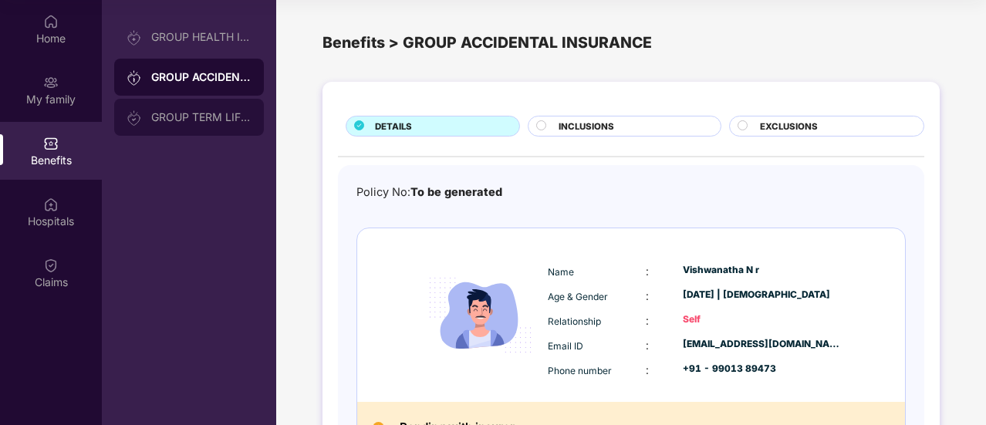
click at [174, 120] on div "GROUP TERM LIFE INSURANCE" at bounding box center [201, 117] width 100 height 12
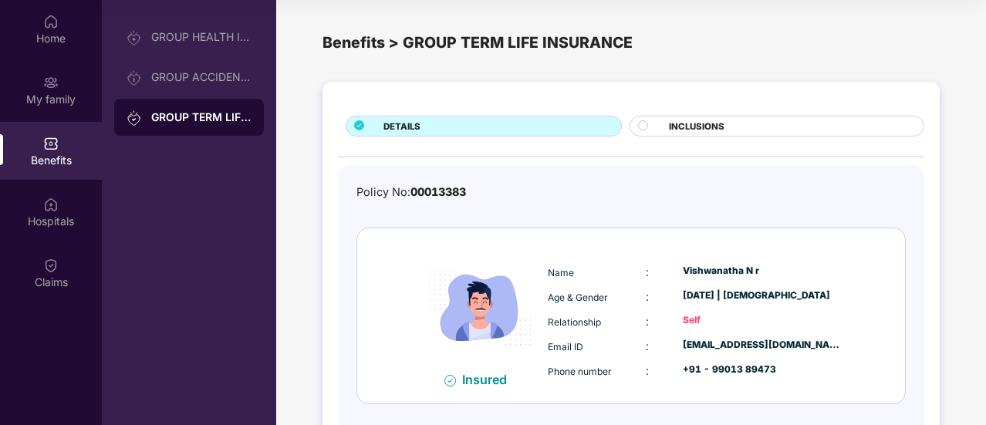
scroll to position [73, 0]
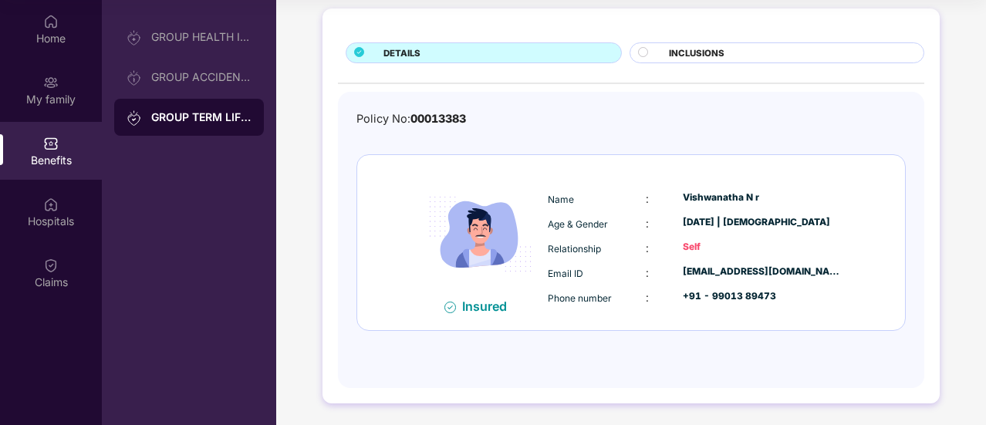
click at [487, 316] on div "Insured Name : [PERSON_NAME] N r Age & Gender : [DATE] | [DEMOGRAPHIC_DATA] Rel…" at bounding box center [631, 242] width 548 height 175
click at [181, 59] on div "GROUP ACCIDENTAL INSURANCE" at bounding box center [189, 77] width 150 height 37
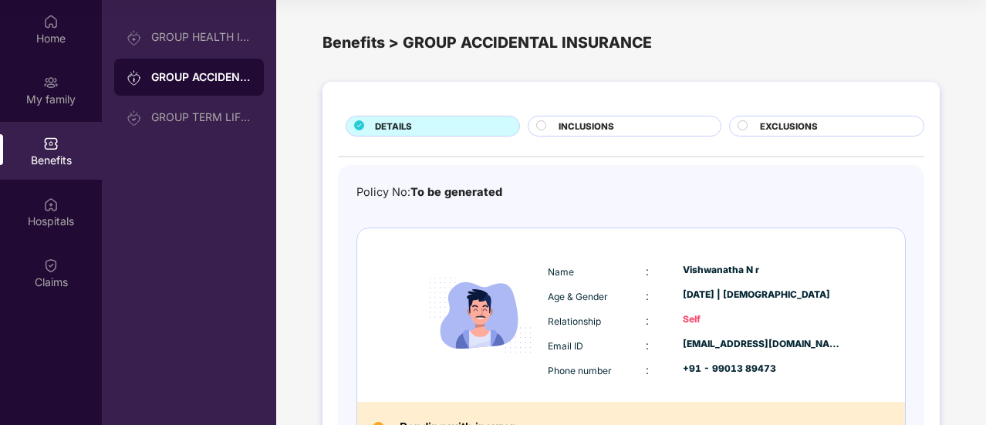
click at [614, 120] on div "INCLUSIONS" at bounding box center [631, 128] width 161 height 16
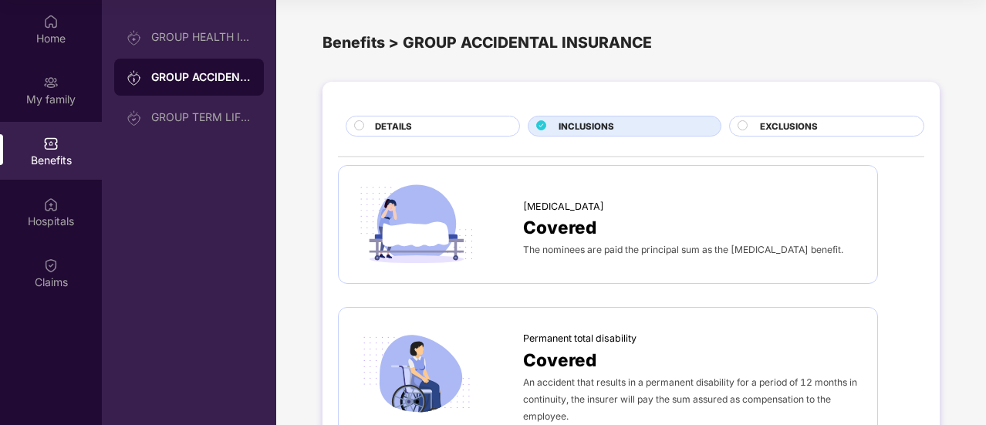
click at [824, 135] on div "EXCLUSIONS" at bounding box center [826, 126] width 195 height 21
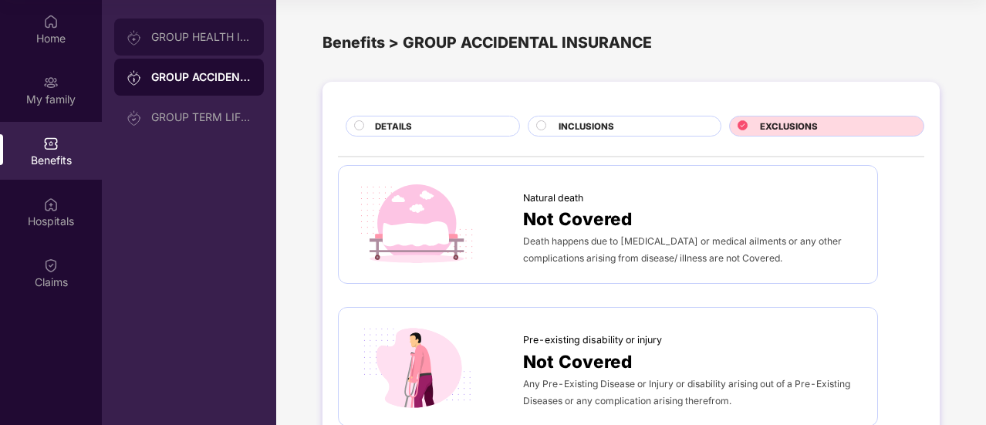
click at [168, 33] on div "GROUP HEALTH INSURANCE" at bounding box center [201, 37] width 100 height 12
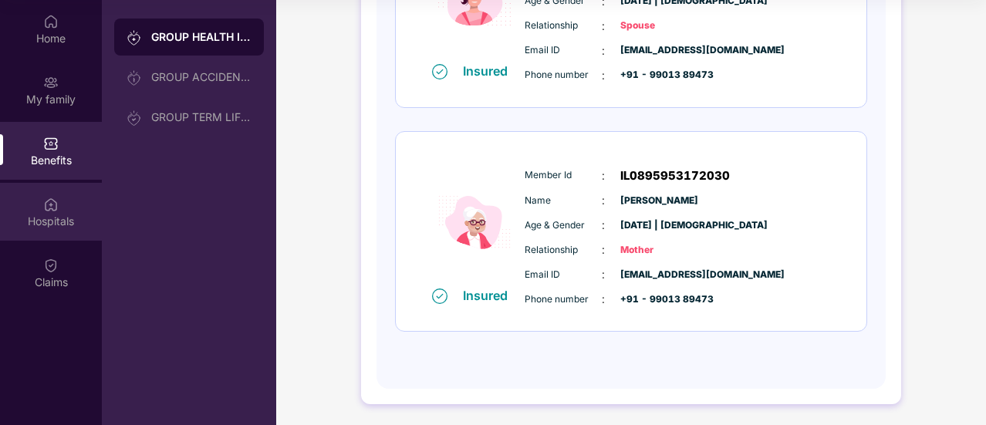
click at [22, 211] on div "Hospitals" at bounding box center [51, 212] width 102 height 58
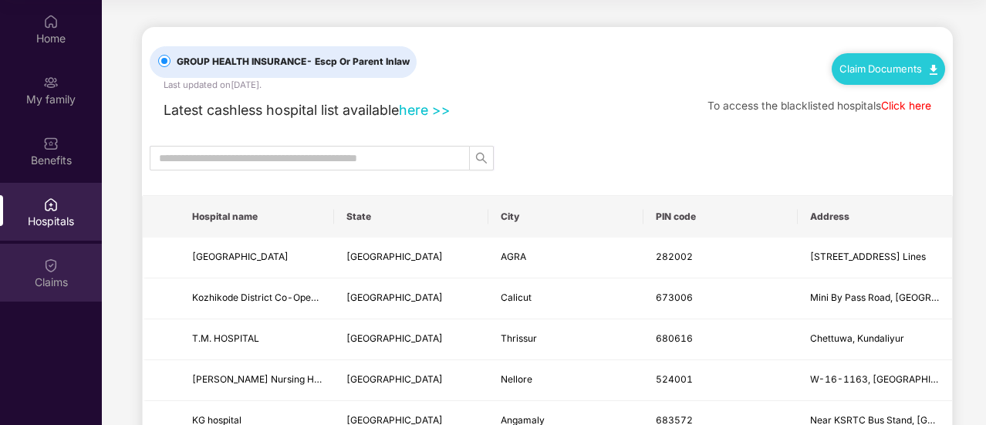
click at [52, 280] on div "Claims" at bounding box center [51, 282] width 102 height 15
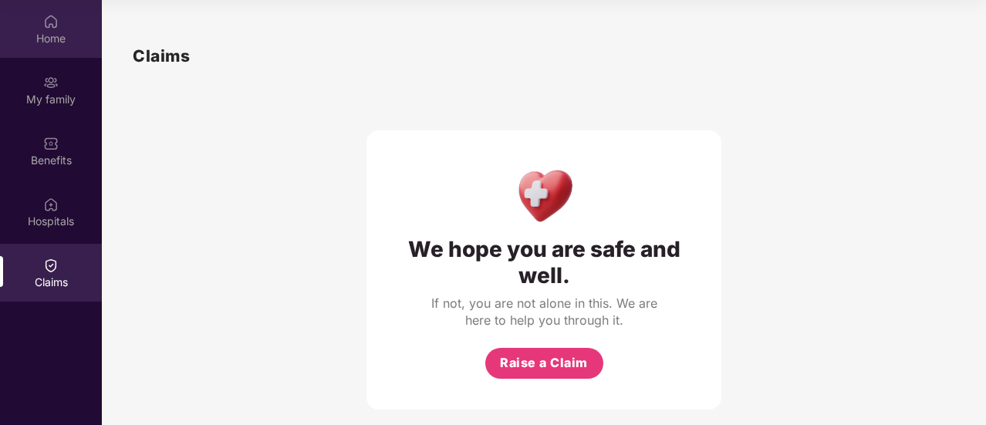
click at [58, 42] on div "Home" at bounding box center [51, 38] width 102 height 15
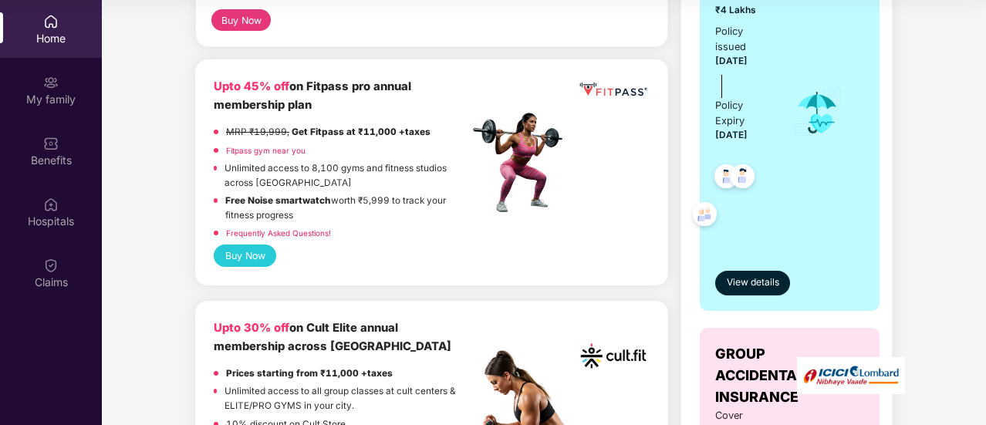
scroll to position [359, 0]
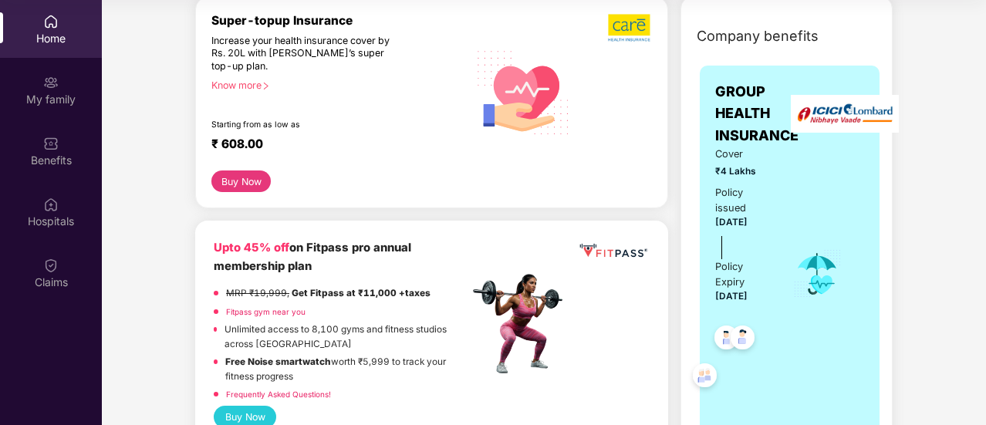
scroll to position [0, 0]
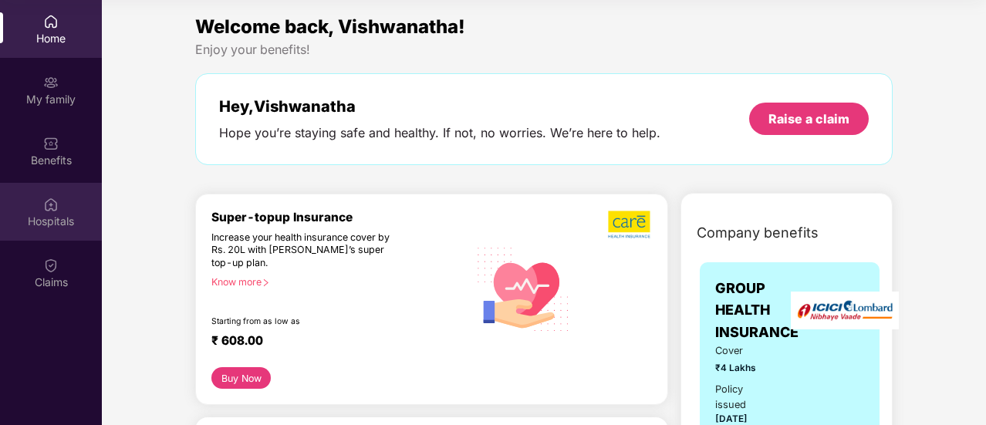
click at [71, 205] on div "Hospitals" at bounding box center [51, 212] width 102 height 58
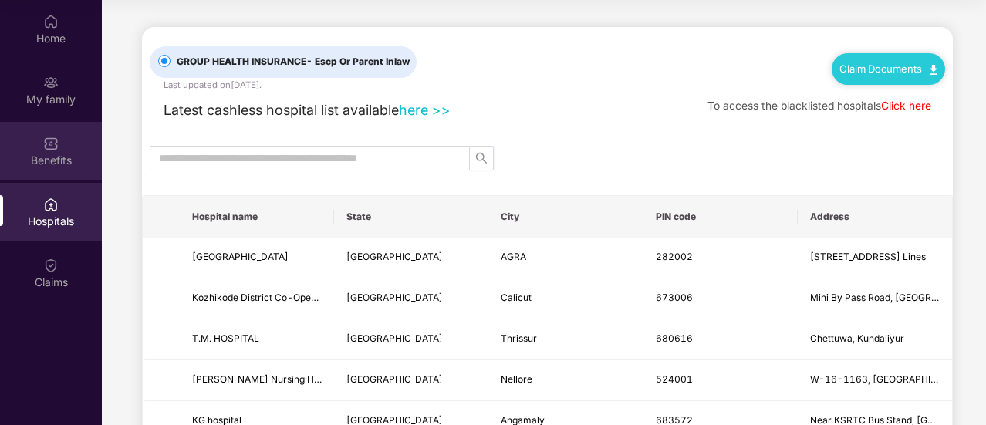
click at [36, 164] on div "Benefits" at bounding box center [51, 160] width 102 height 15
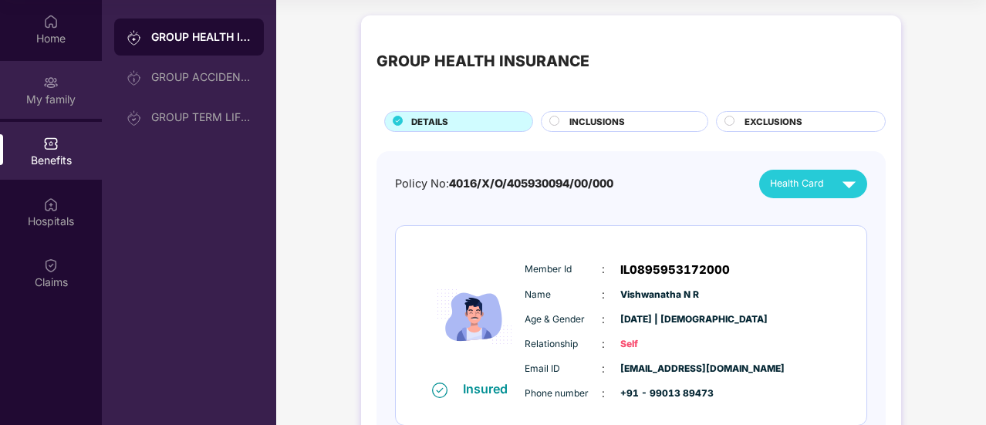
click at [60, 98] on div "My family" at bounding box center [51, 99] width 102 height 15
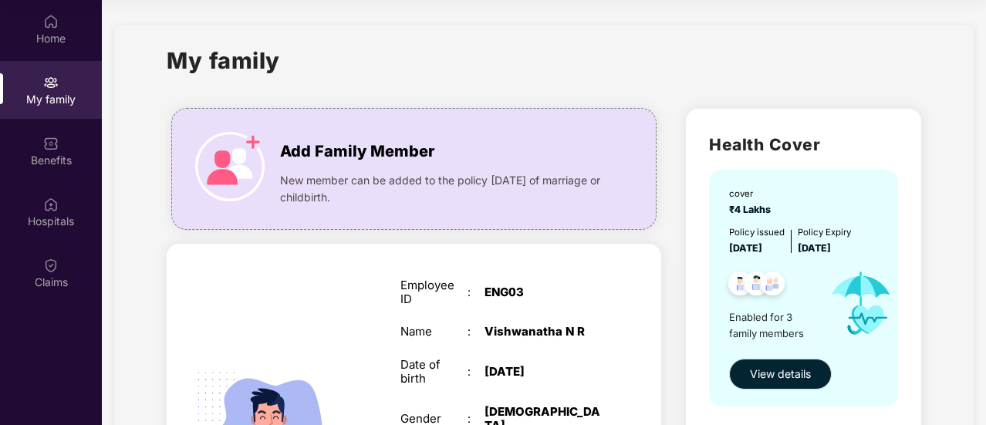
click at [661, 50] on div "My family" at bounding box center [544, 69] width 754 height 53
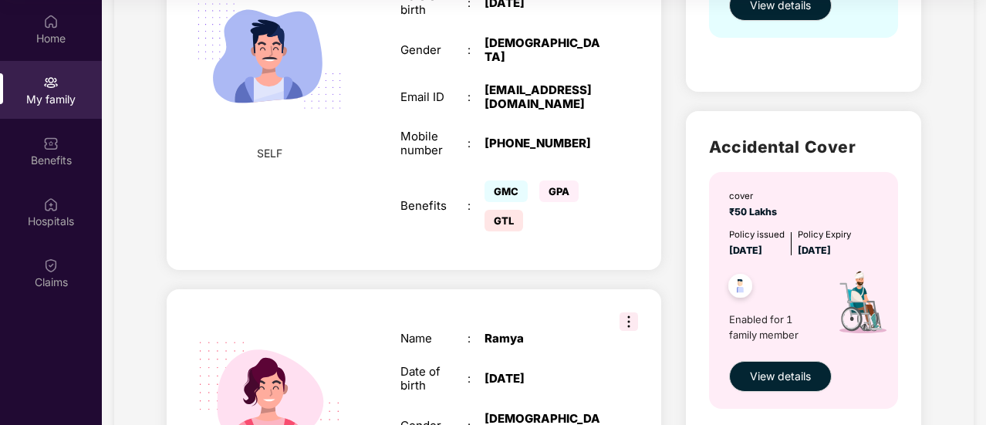
scroll to position [368, 0]
click at [634, 315] on img at bounding box center [629, 322] width 19 height 19
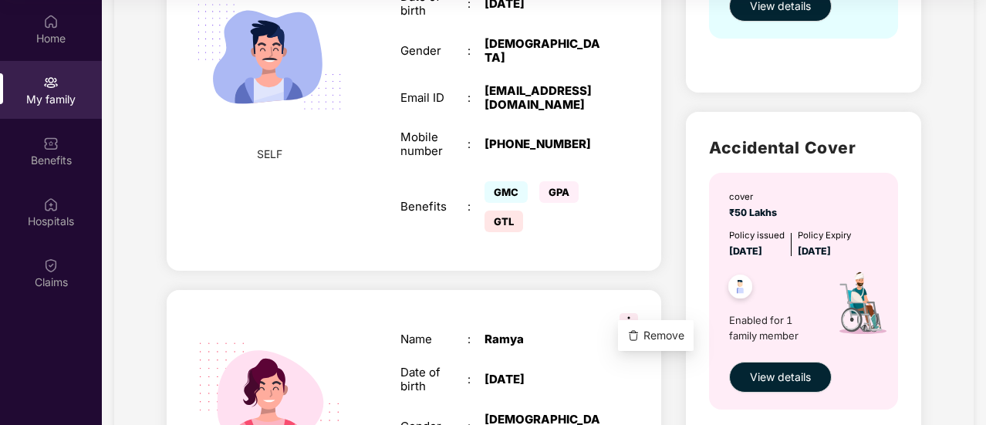
click at [664, 225] on div "Add Family Member New member can be added to the policy [DATE] of marriage or c…" at bounding box center [413, 290] width 519 height 1125
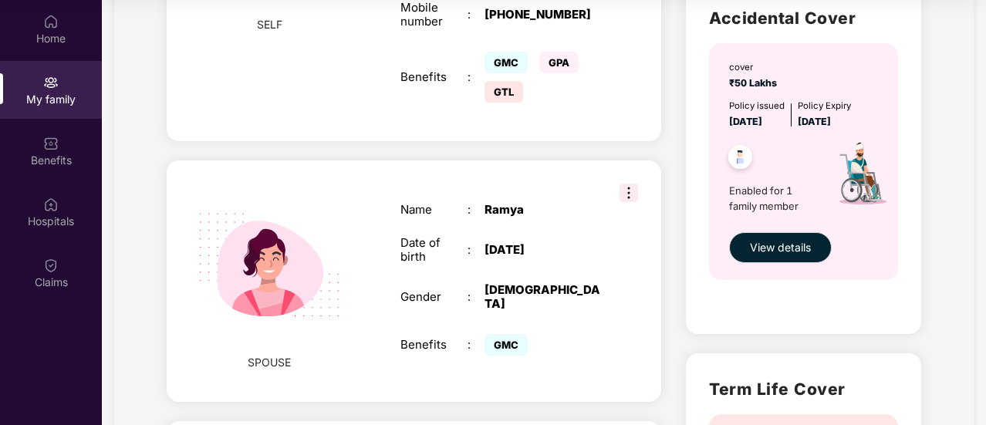
scroll to position [496, 0]
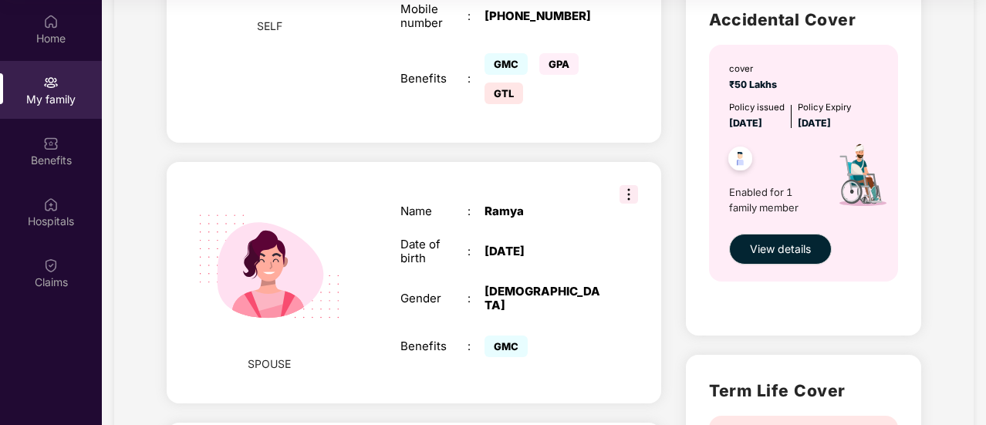
click at [611, 266] on div "Name : [PERSON_NAME] Date of birth : [DEMOGRAPHIC_DATA] Gender : [DEMOGRAPHIC_D…" at bounding box center [501, 282] width 232 height 195
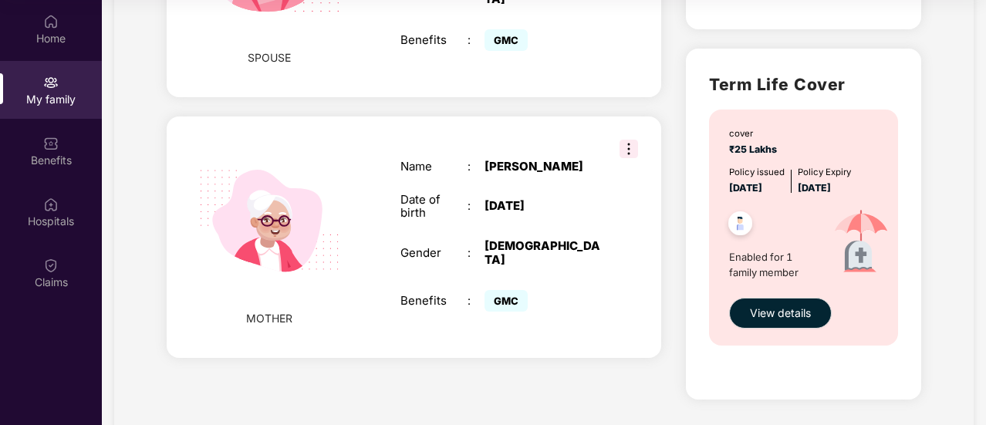
scroll to position [802, 0]
click at [760, 313] on span "View details" at bounding box center [780, 314] width 61 height 17
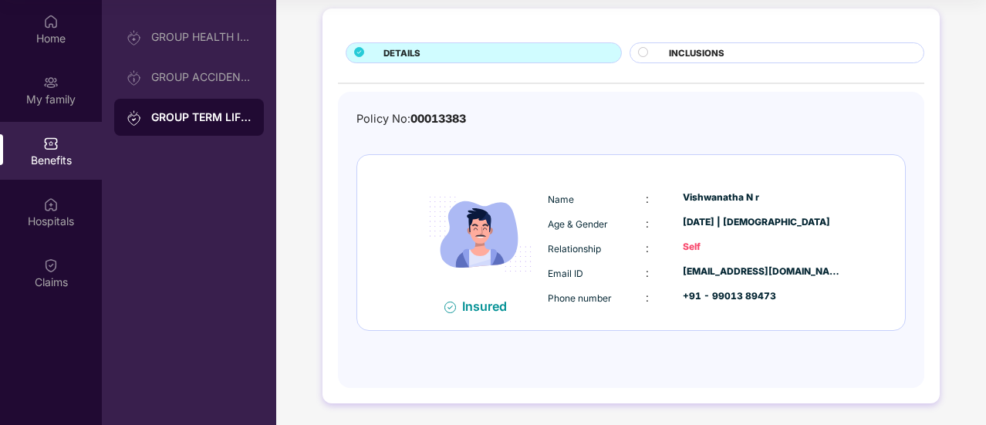
scroll to position [0, 0]
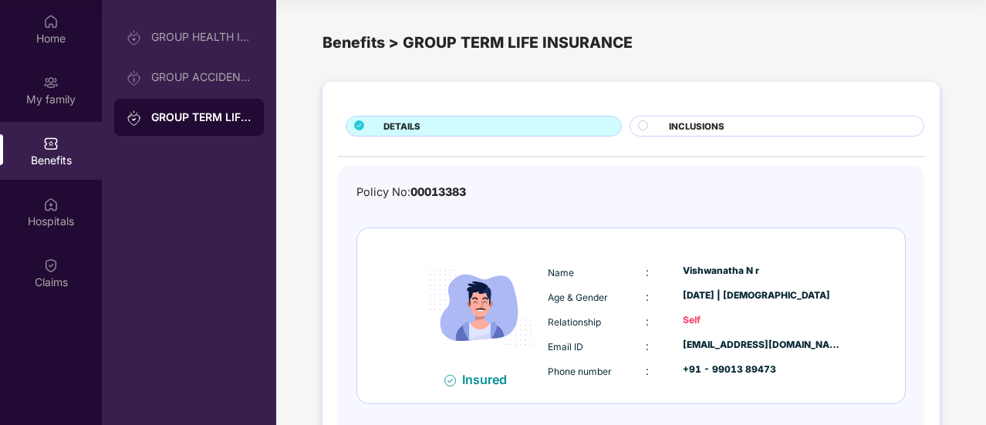
click at [743, 129] on div "INCLUSIONS" at bounding box center [788, 128] width 255 height 16
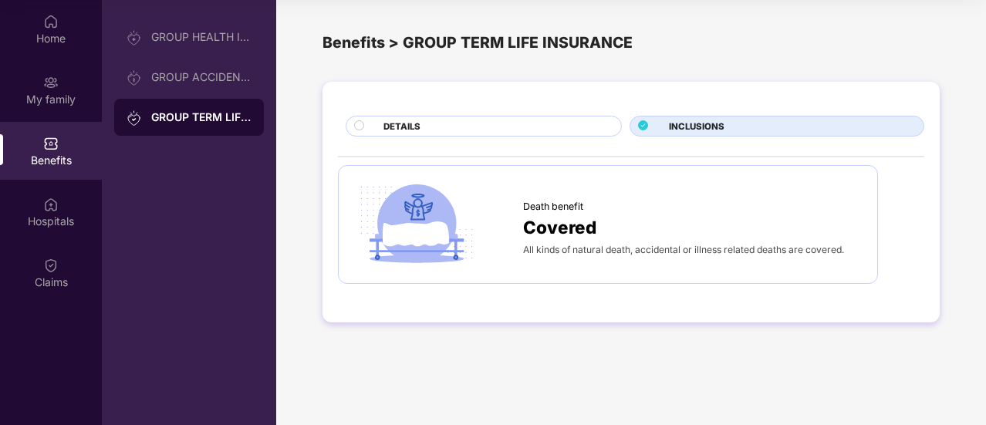
click at [610, 266] on div "Death benefit Covered All kinds of natural death, accidental or illness related…" at bounding box center [608, 224] width 508 height 87
click at [638, 227] on div "Covered" at bounding box center [692, 227] width 339 height 27
click at [190, 55] on div "GROUP HEALTH INSURANCE" at bounding box center [189, 37] width 150 height 37
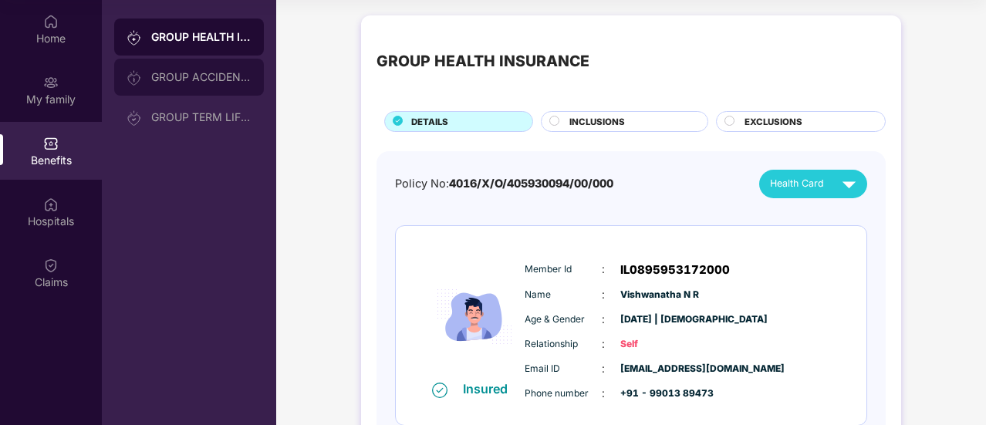
click at [192, 67] on div "GROUP ACCIDENTAL INSURANCE" at bounding box center [189, 77] width 150 height 37
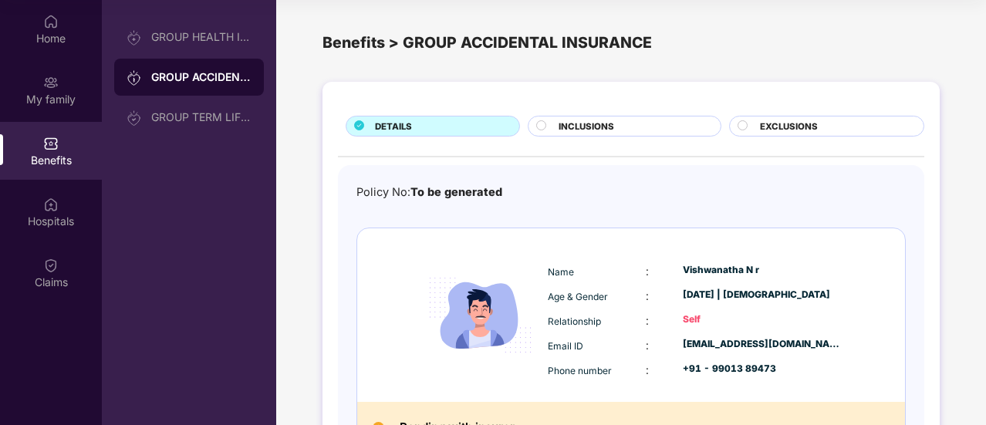
scroll to position [114, 0]
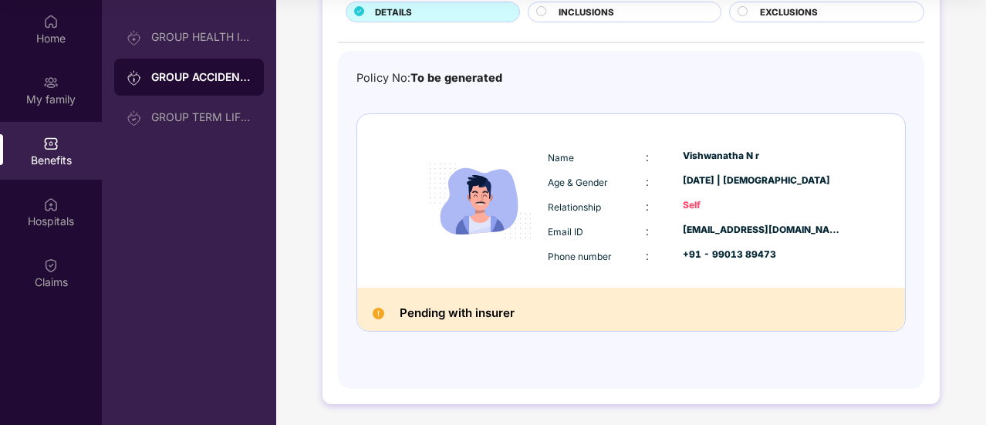
click at [482, 316] on h2 "Pending with insurer" at bounding box center [457, 313] width 115 height 20
click at [567, 312] on div "Pending with insurer" at bounding box center [631, 309] width 548 height 43
click at [361, 320] on div "Pending with insurer" at bounding box center [631, 309] width 548 height 43
click at [240, 43] on div "GROUP HEALTH INSURANCE" at bounding box center [189, 37] width 150 height 37
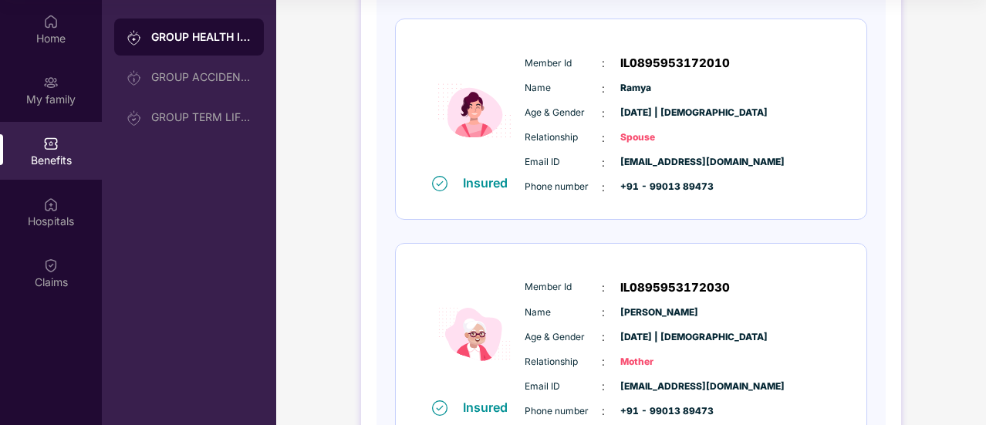
scroll to position [543, 0]
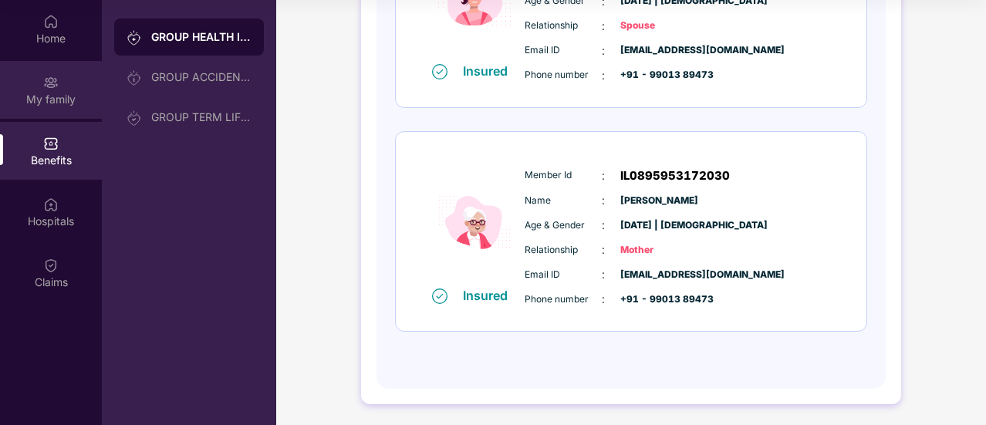
click at [46, 90] on img at bounding box center [50, 82] width 15 height 15
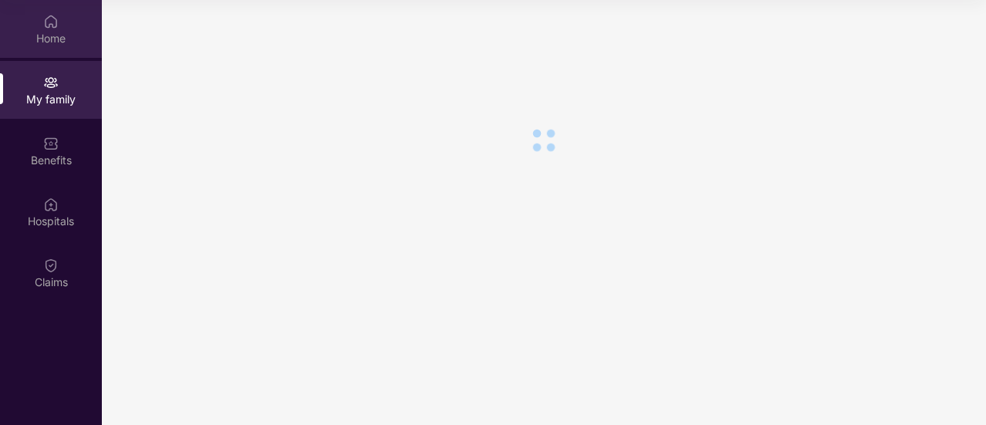
click at [52, 46] on div "Home" at bounding box center [51, 29] width 102 height 58
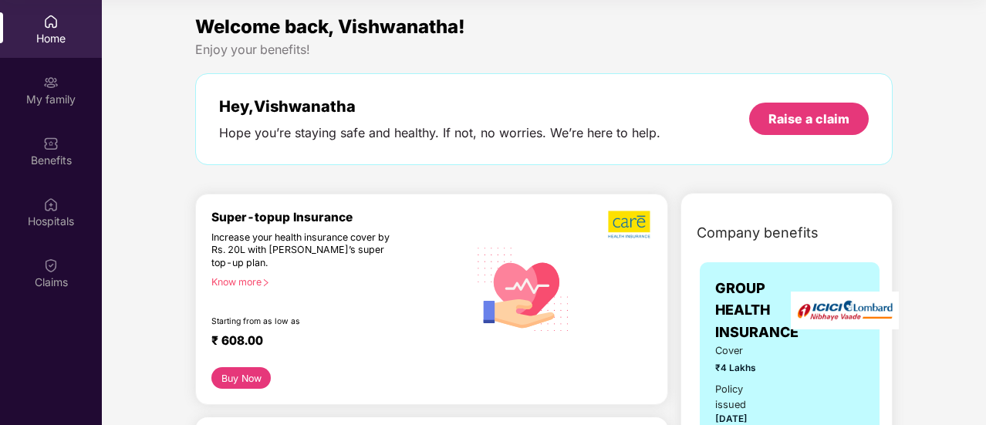
click at [52, 46] on div "Home" at bounding box center [51, 29] width 102 height 58
